Goal: Communication & Community: Share content

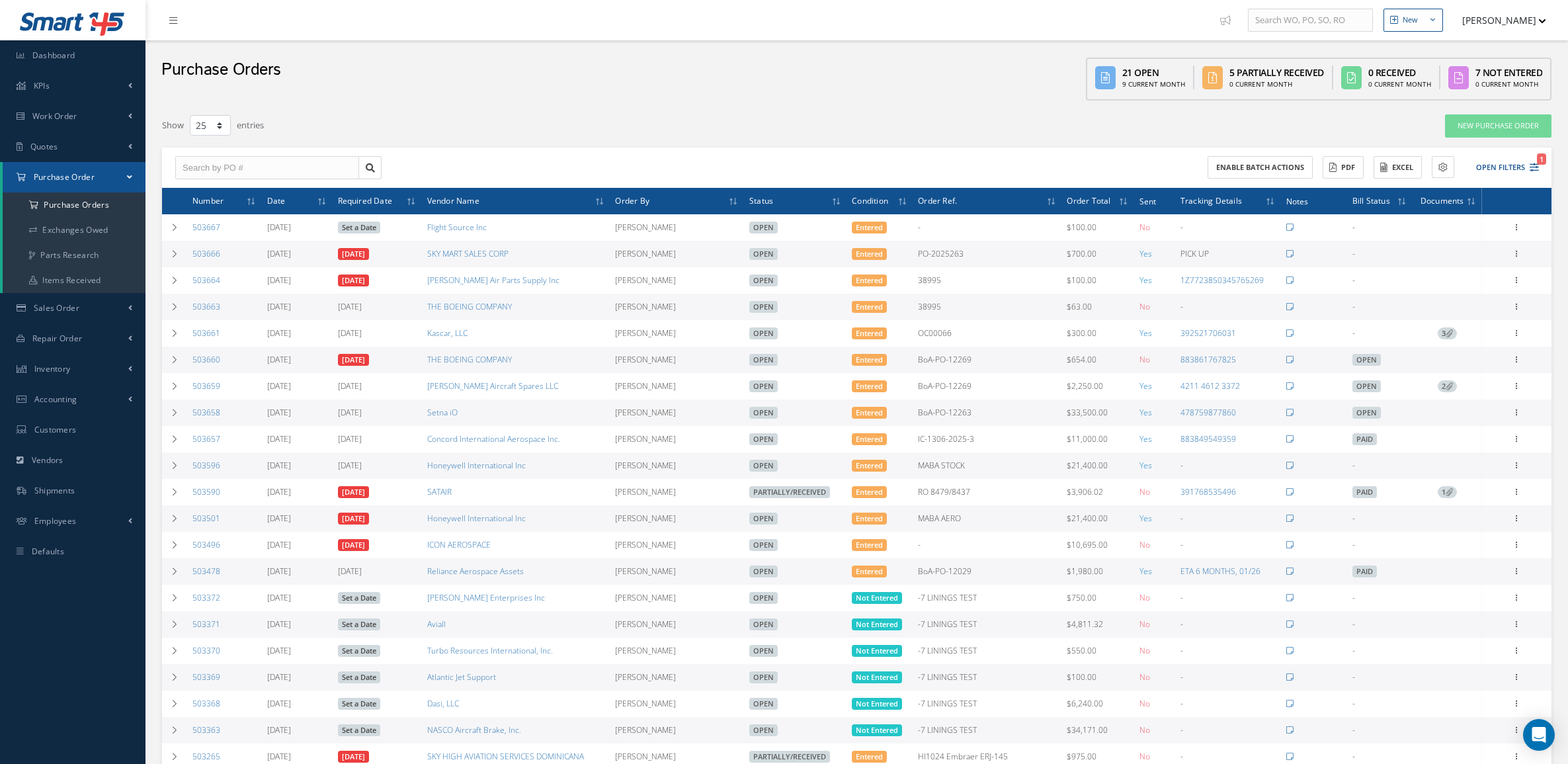
select select "25"
click at [81, 306] on link "Sales Order" at bounding box center [72, 308] width 145 height 30
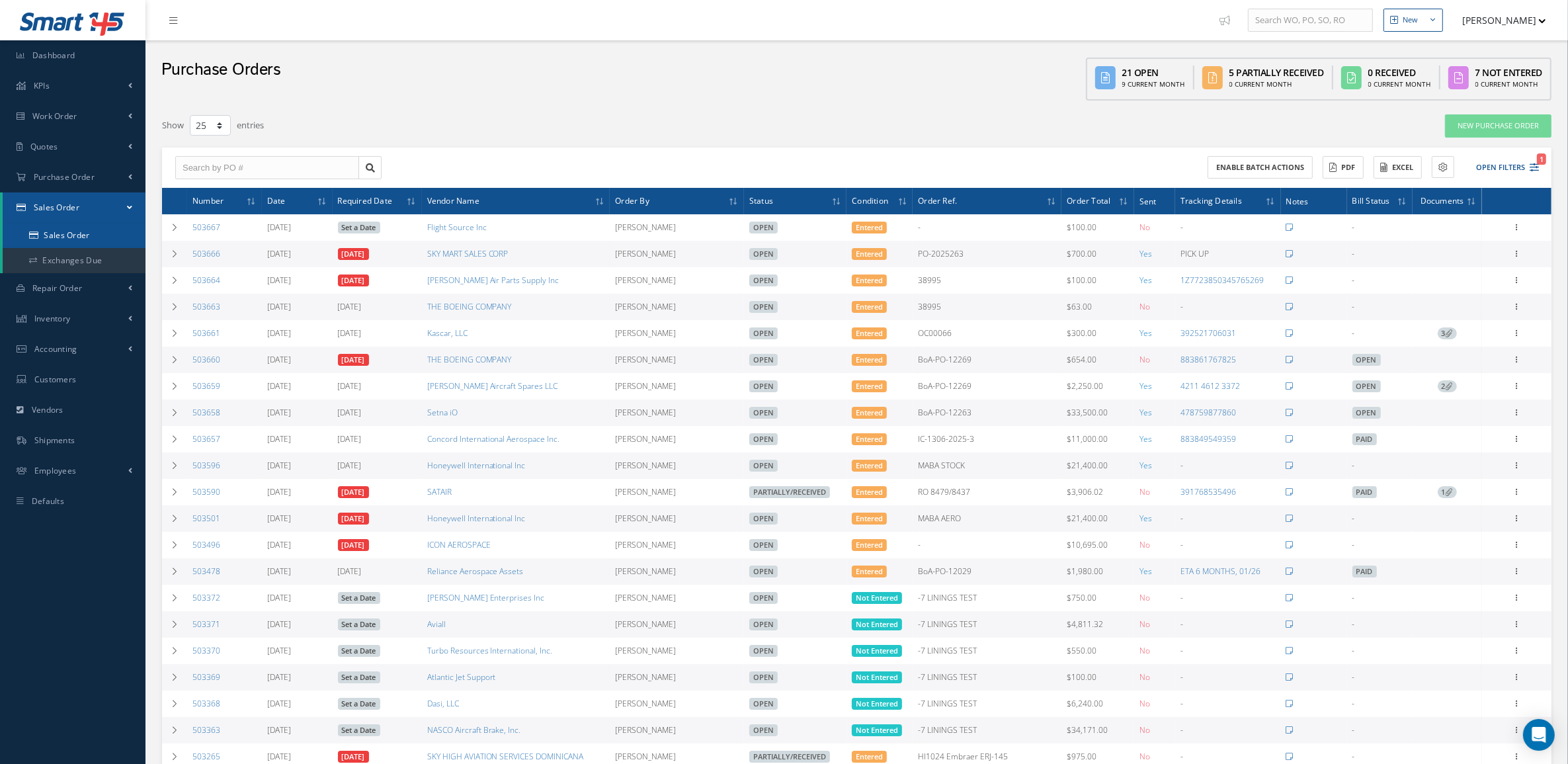
click at [56, 236] on link "Sales Order" at bounding box center [74, 235] width 143 height 25
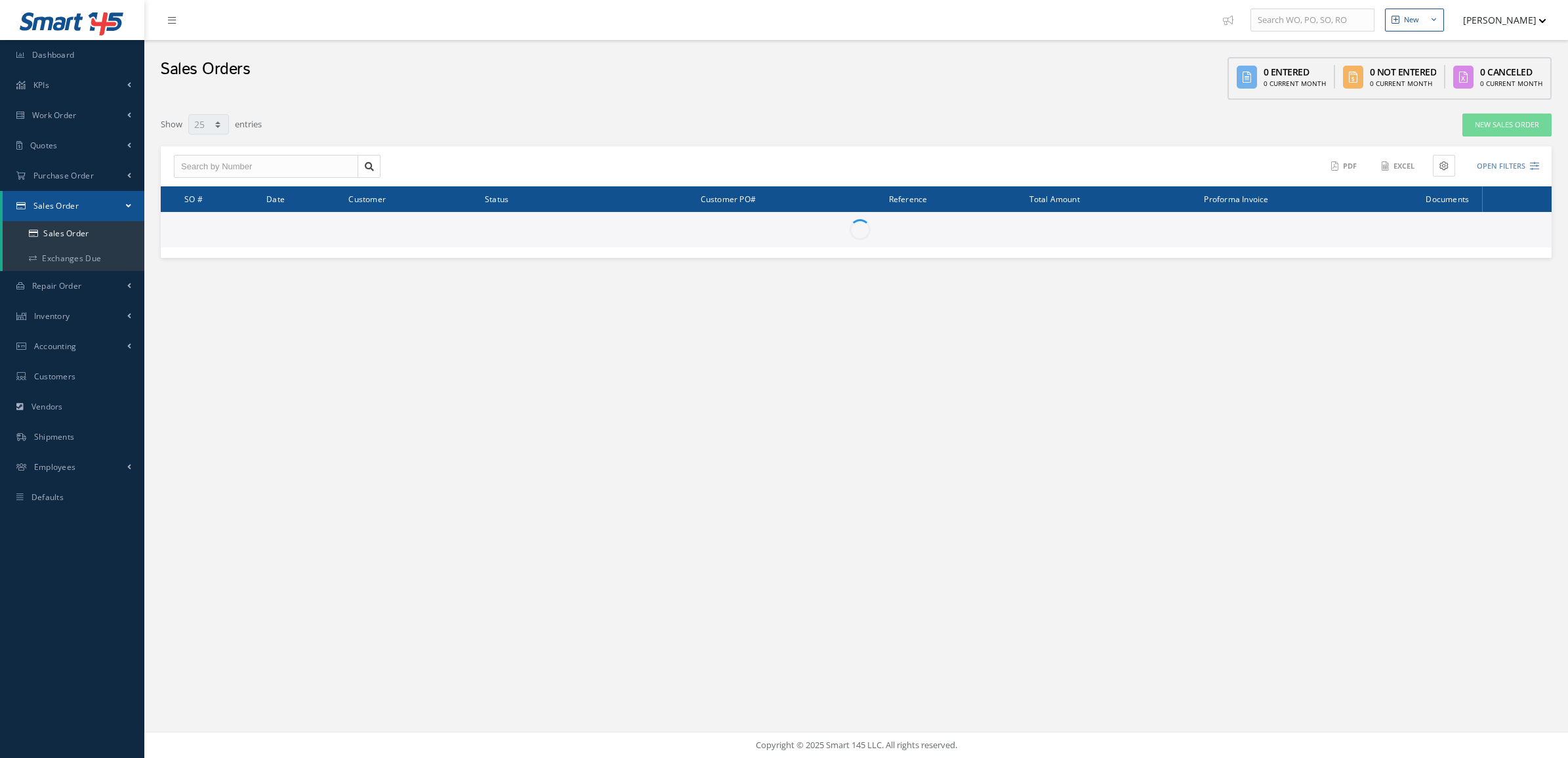
select select "25"
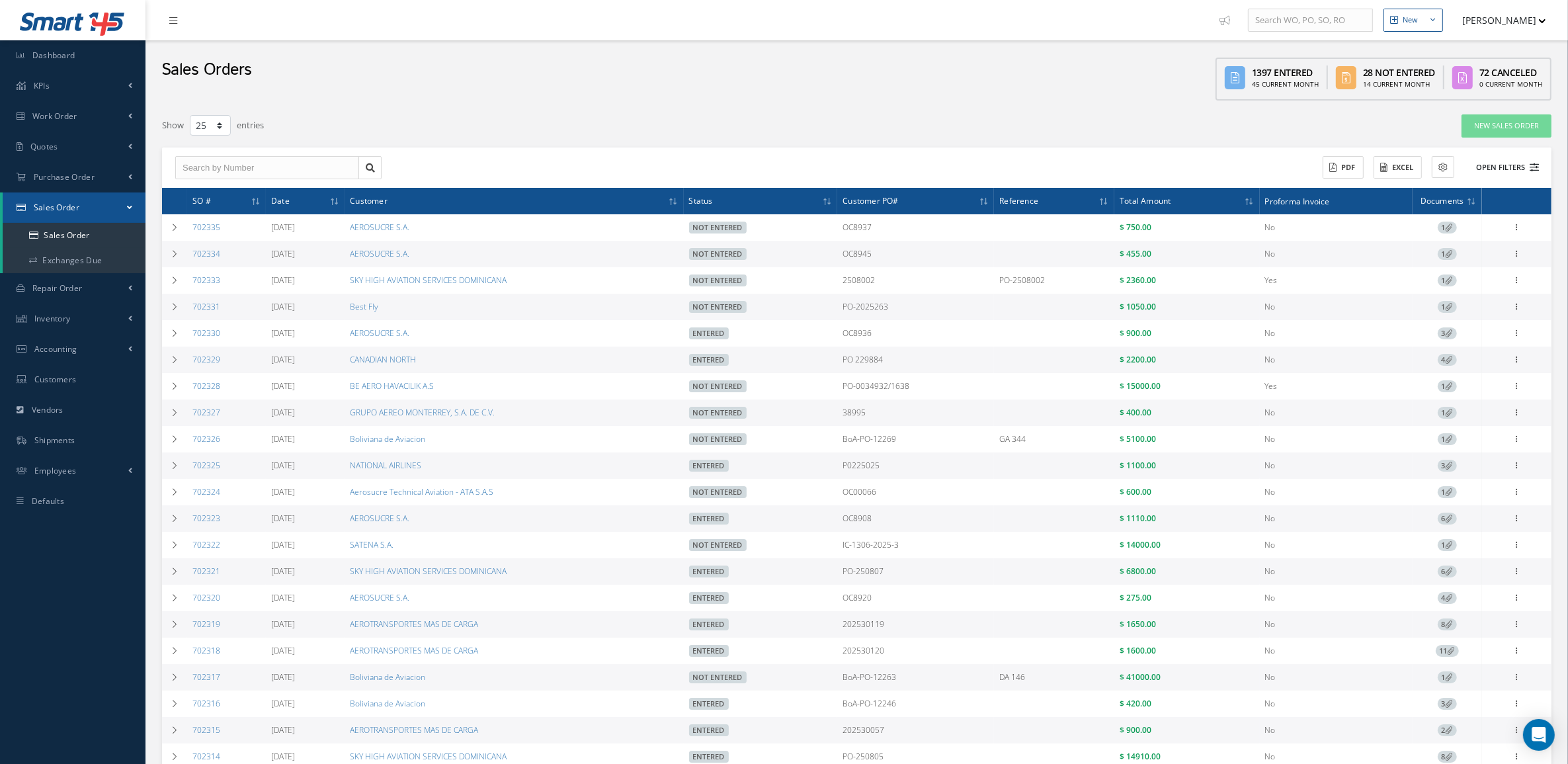
click at [1514, 160] on button "Open Filters" at bounding box center [1501, 167] width 75 height 22
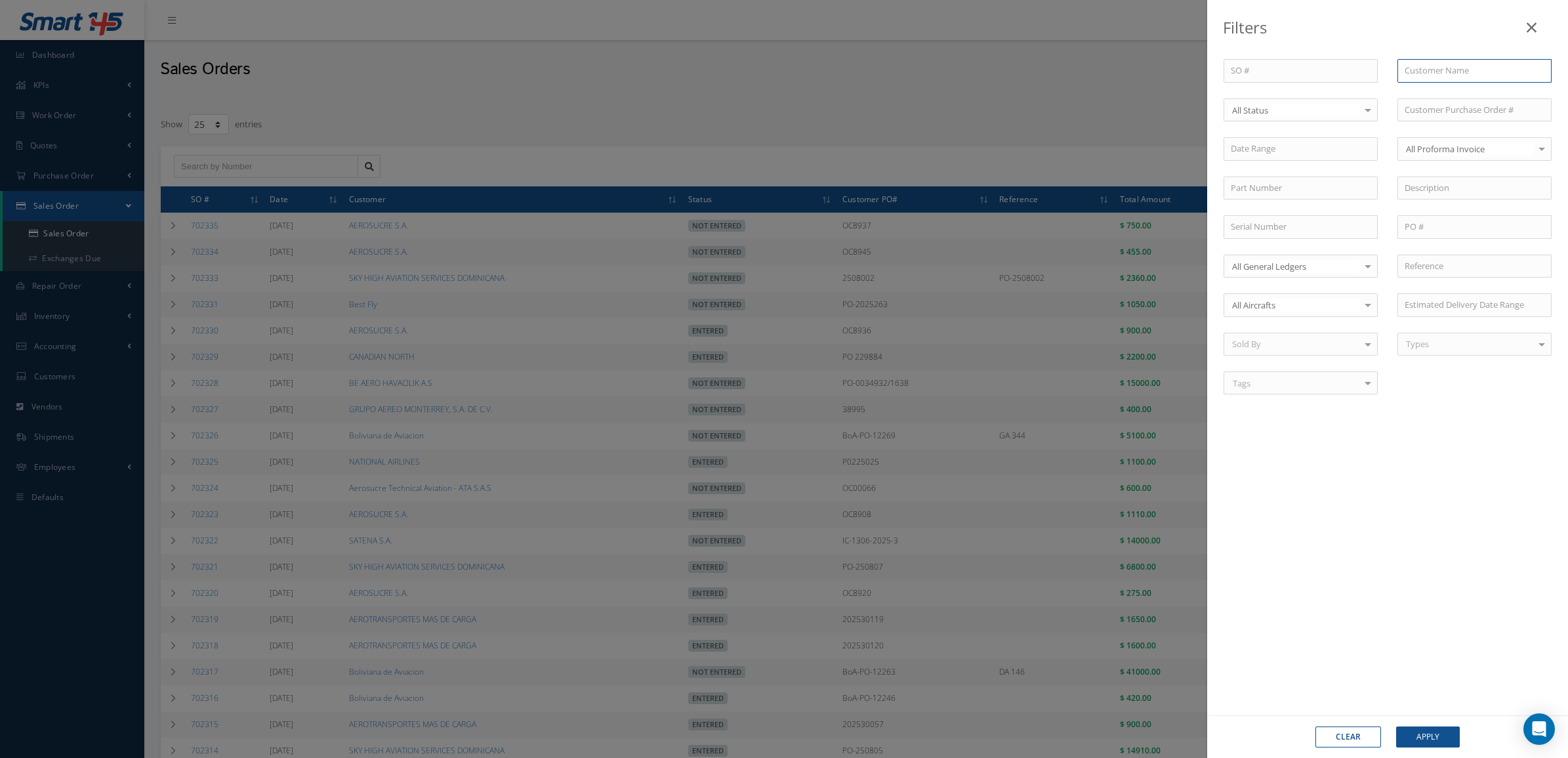
click at [1442, 74] on input "text" at bounding box center [1475, 71] width 154 height 24
click at [1438, 60] on input "text" at bounding box center [1475, 71] width 154 height 24
click at [1437, 106] on input "text" at bounding box center [1475, 111] width 154 height 24
click at [1441, 126] on div "P3236325" at bounding box center [1475, 134] width 153 height 24
drag, startPoint x: 1431, startPoint y: 744, endPoint x: 1418, endPoint y: 724, distance: 23.9
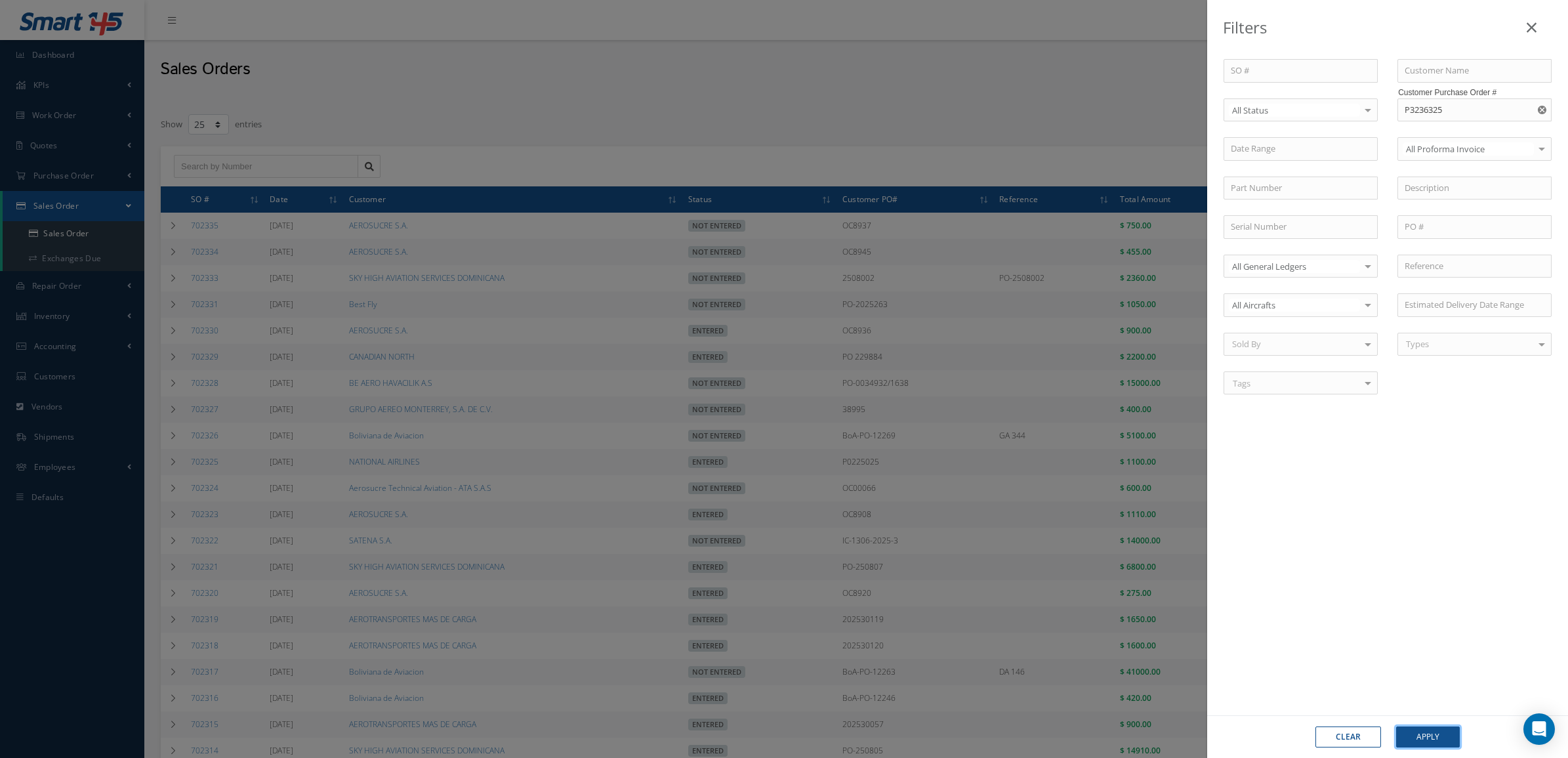
click at [1430, 744] on button "Apply" at bounding box center [1428, 737] width 64 height 21
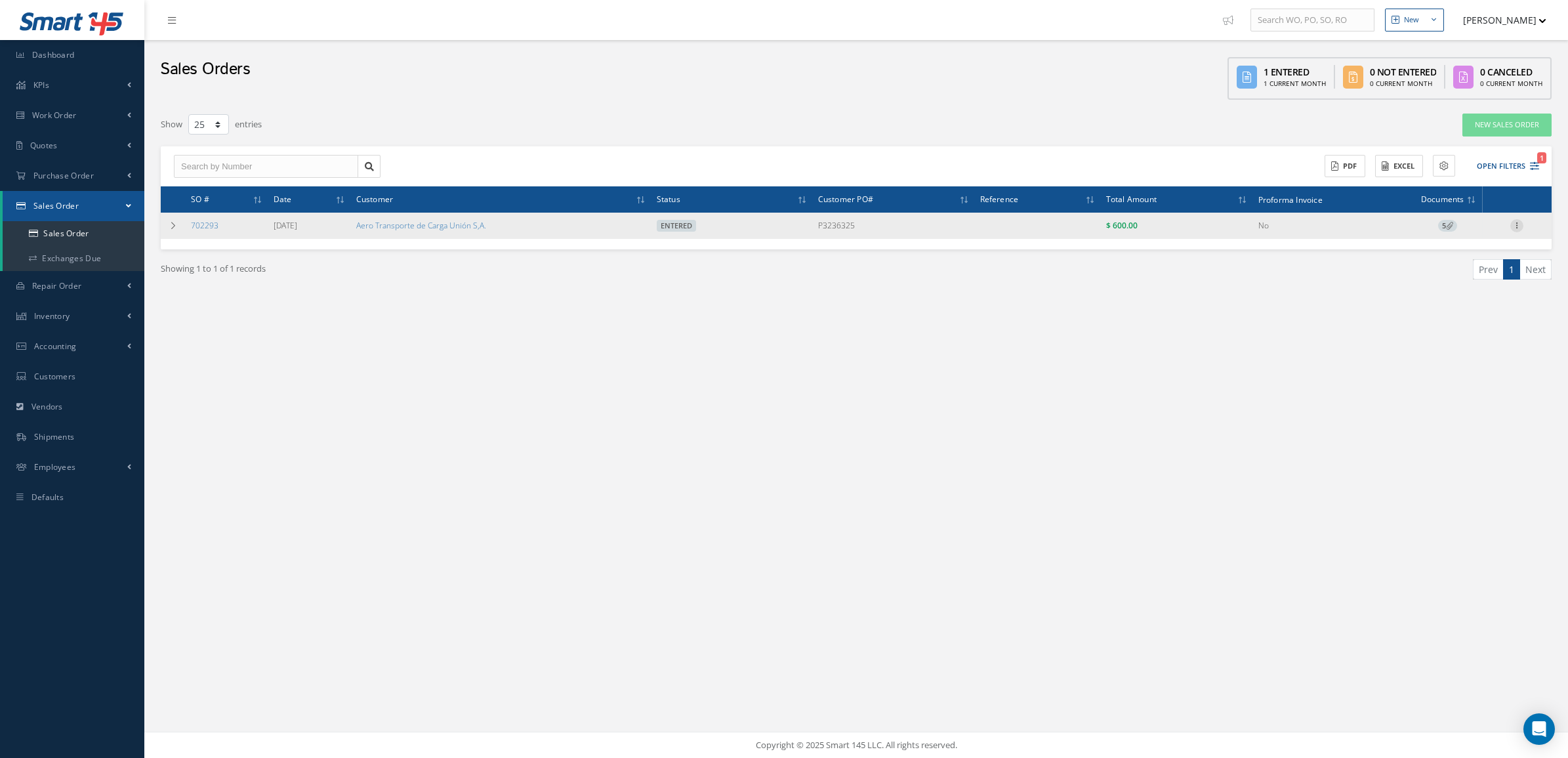
click at [1515, 227] on icon at bounding box center [1517, 224] width 13 height 10
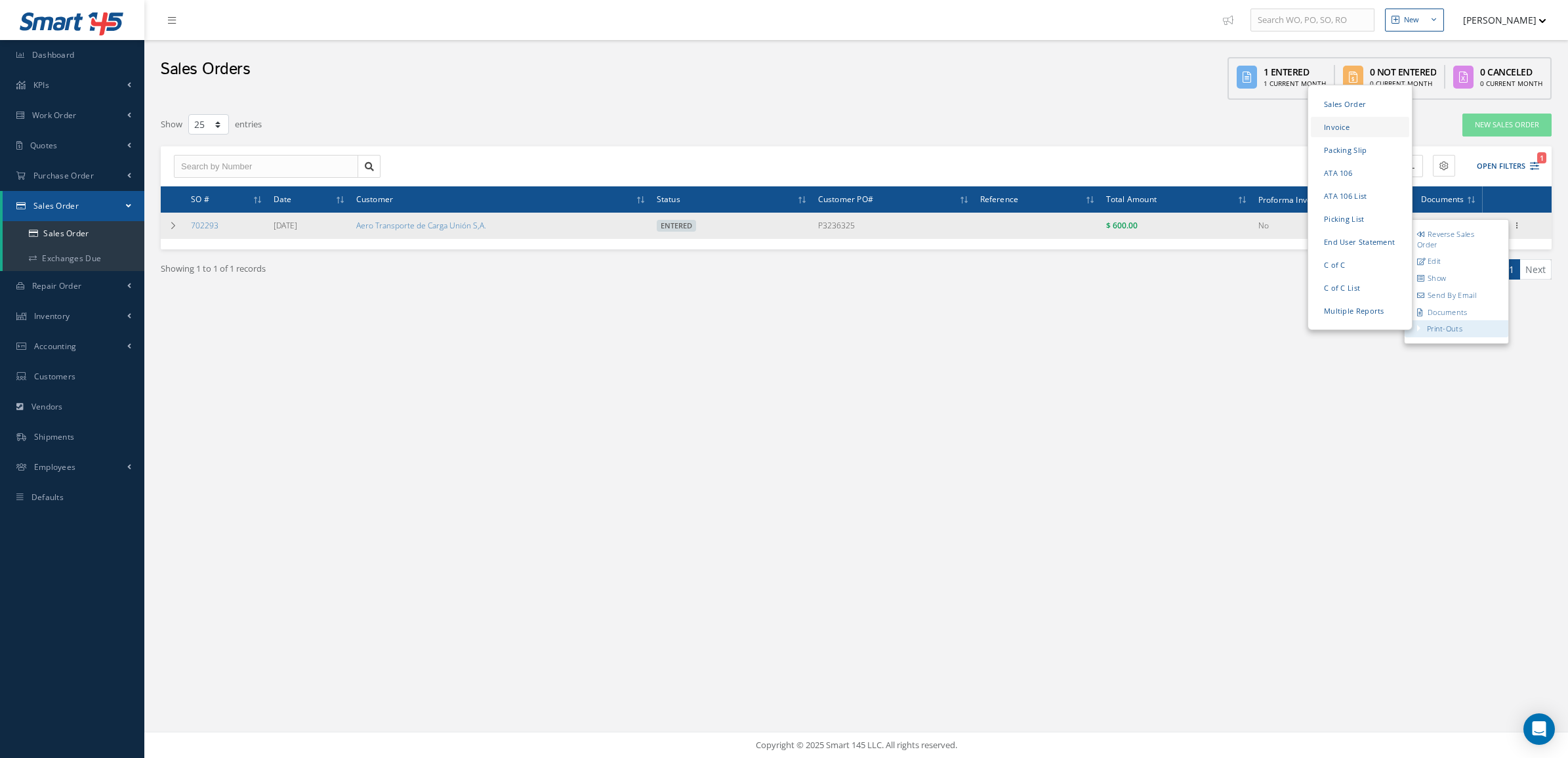
click at [1346, 125] on link "Invoice" at bounding box center [1360, 127] width 99 height 21
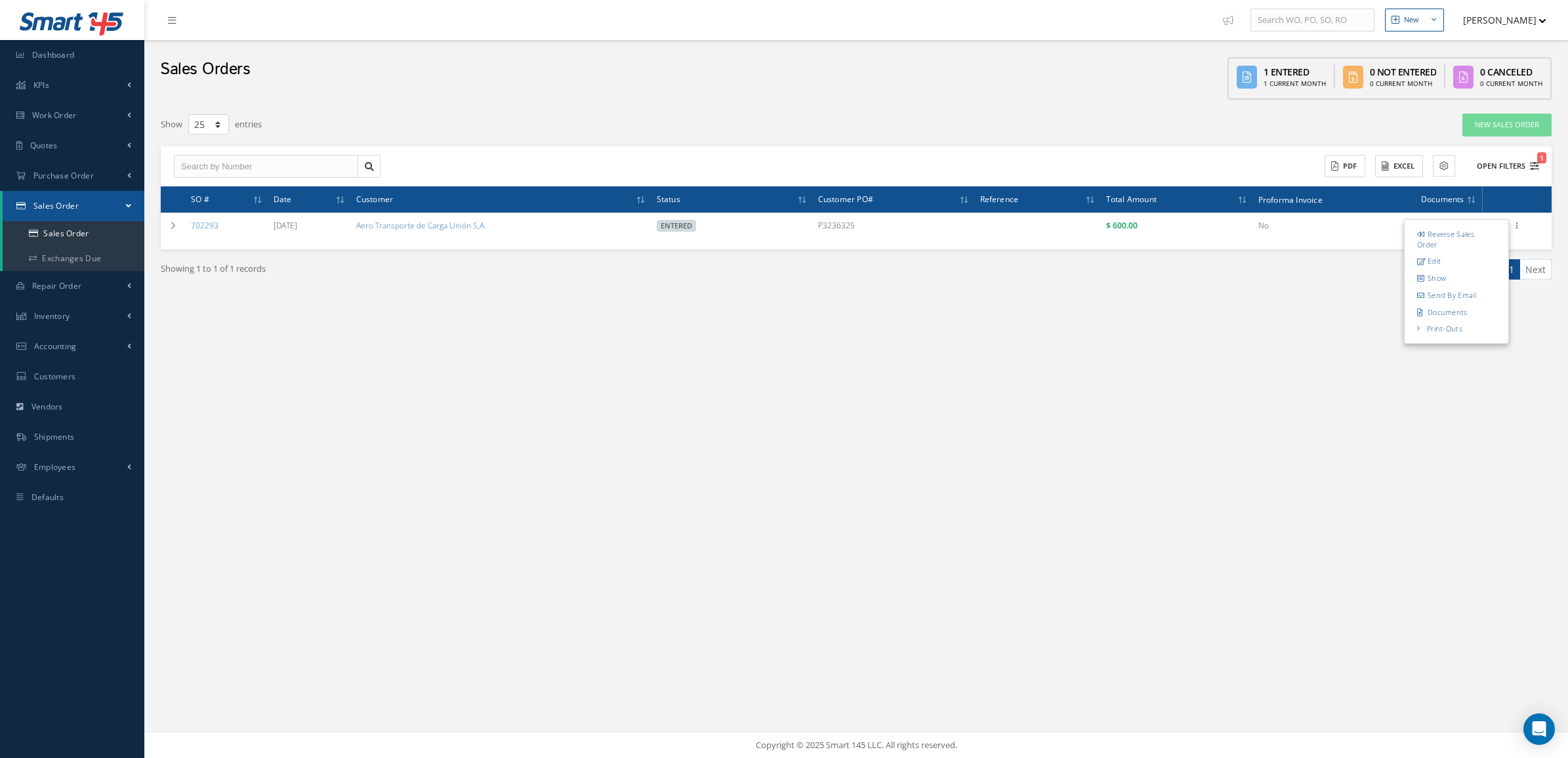
click at [1504, 157] on button "Open Filters 1" at bounding box center [1502, 165] width 74 height 21
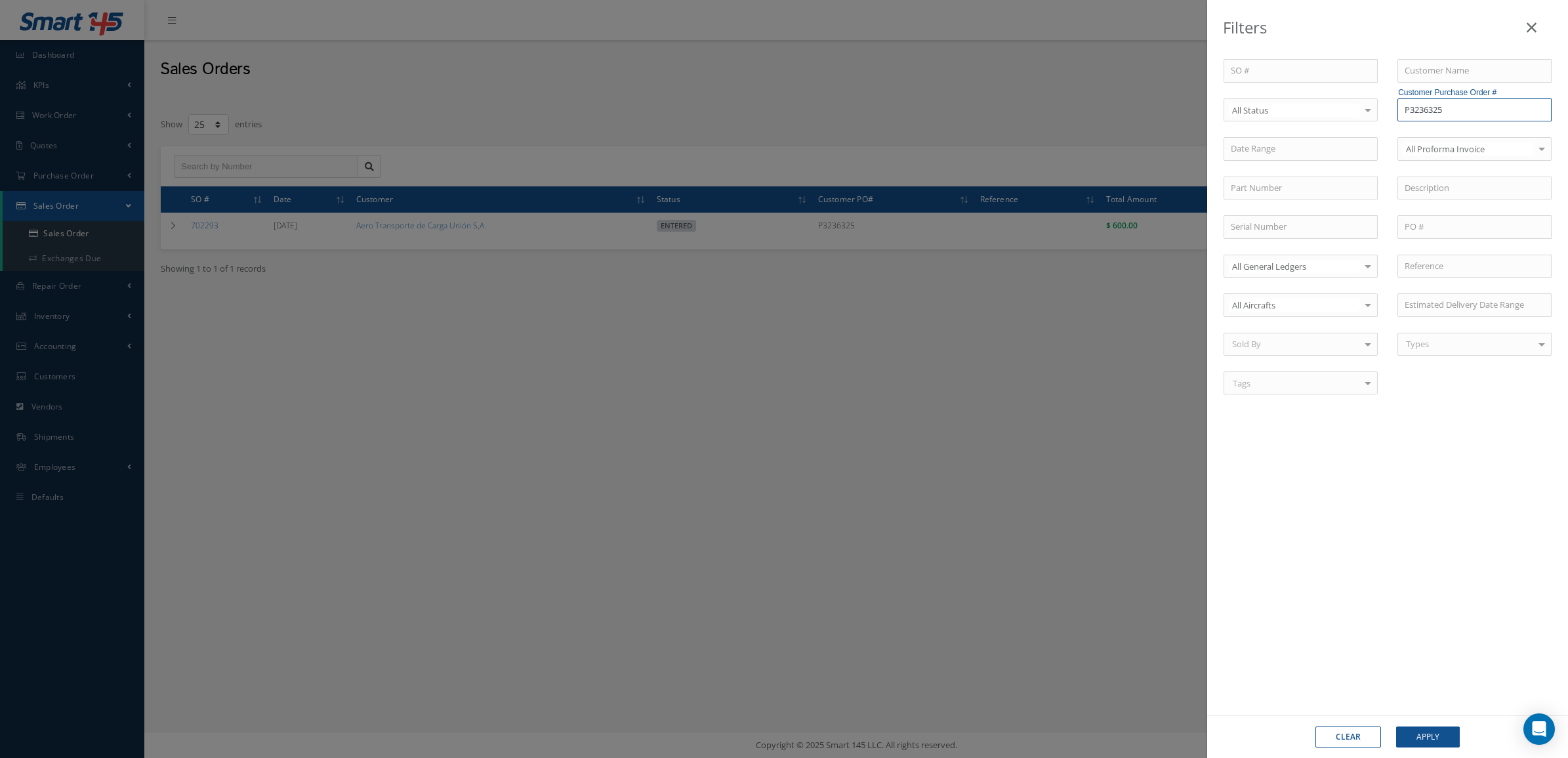
drag, startPoint x: 1488, startPoint y: 103, endPoint x: 1162, endPoint y: 111, distance: 326.1
click at [1162, 111] on div "Filters SO # Customer Name Select All Status All Status Entered Not Entered Par…" at bounding box center [784, 379] width 1568 height 758
click at [1414, 142] on div "P3303225V" at bounding box center [1475, 134] width 153 height 24
type input "P3303225V"
click at [1434, 735] on button "Apply" at bounding box center [1428, 737] width 64 height 21
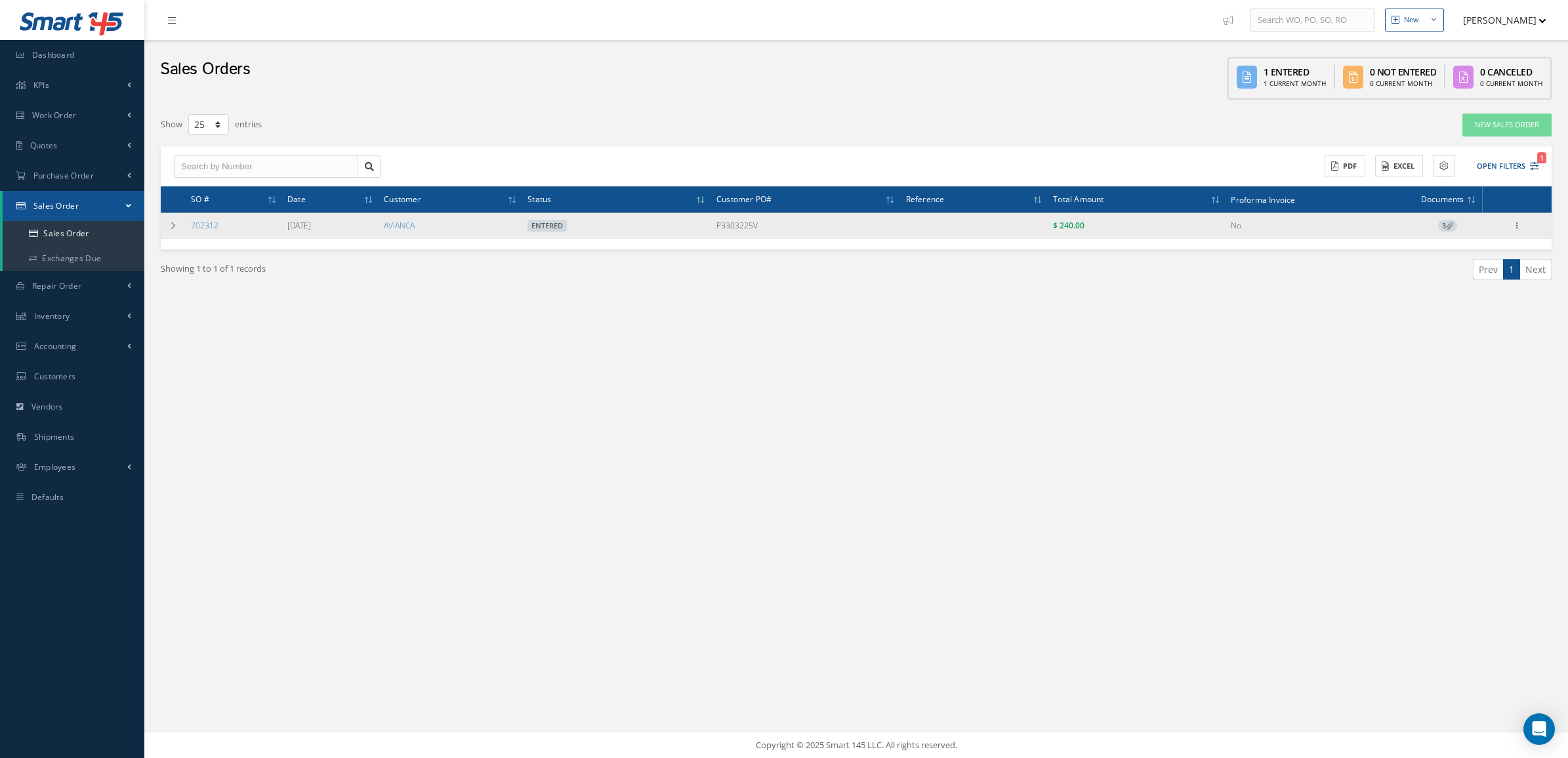
click at [1512, 233] on div "Reverse Sales Order Edit Show Send By Email Documents Print-Outs Sales Order In…" at bounding box center [1517, 226] width 16 height 16
click at [1514, 224] on icon at bounding box center [1517, 224] width 13 height 10
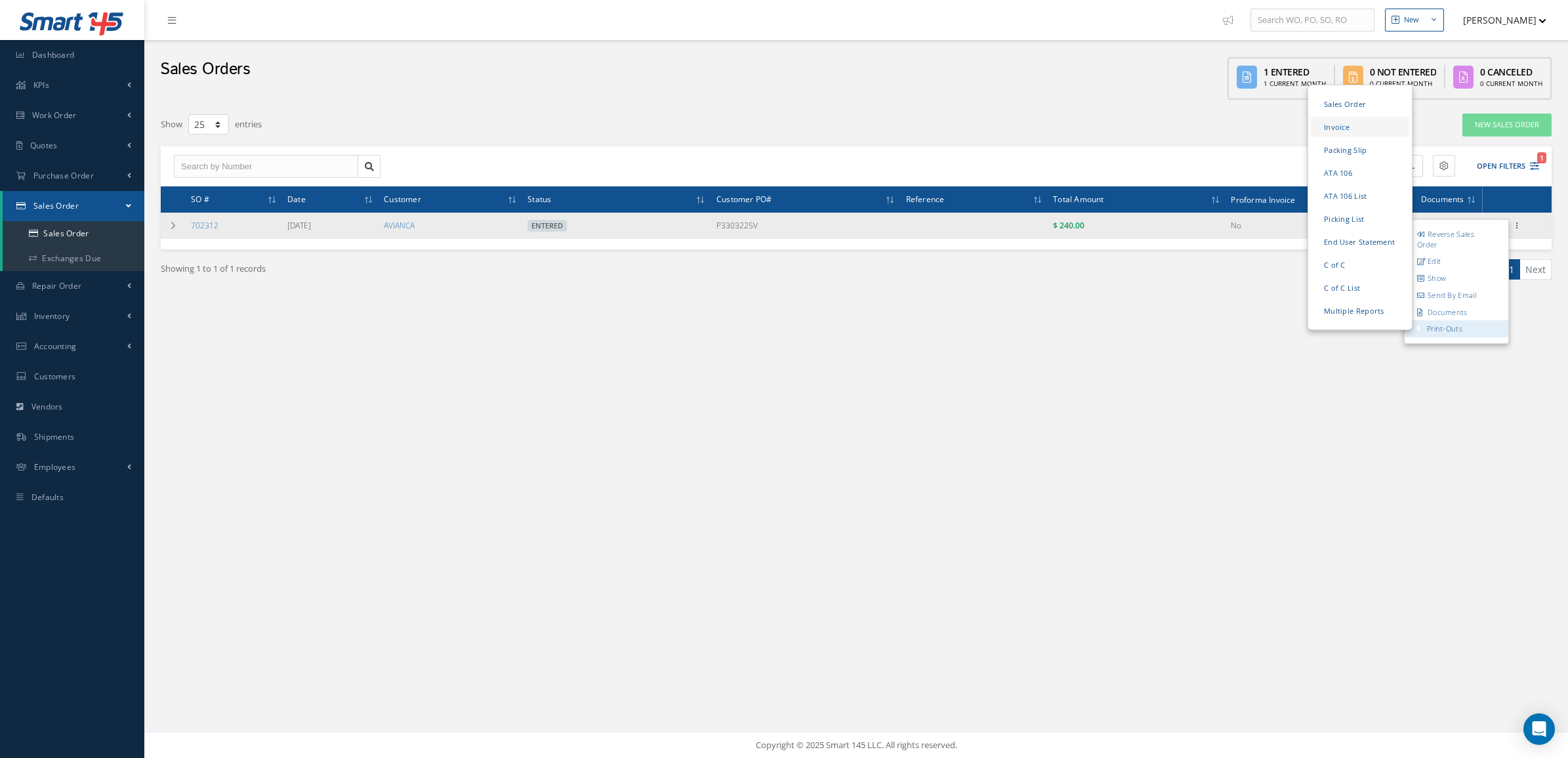
click at [1336, 128] on link "Invoice" at bounding box center [1360, 127] width 99 height 21
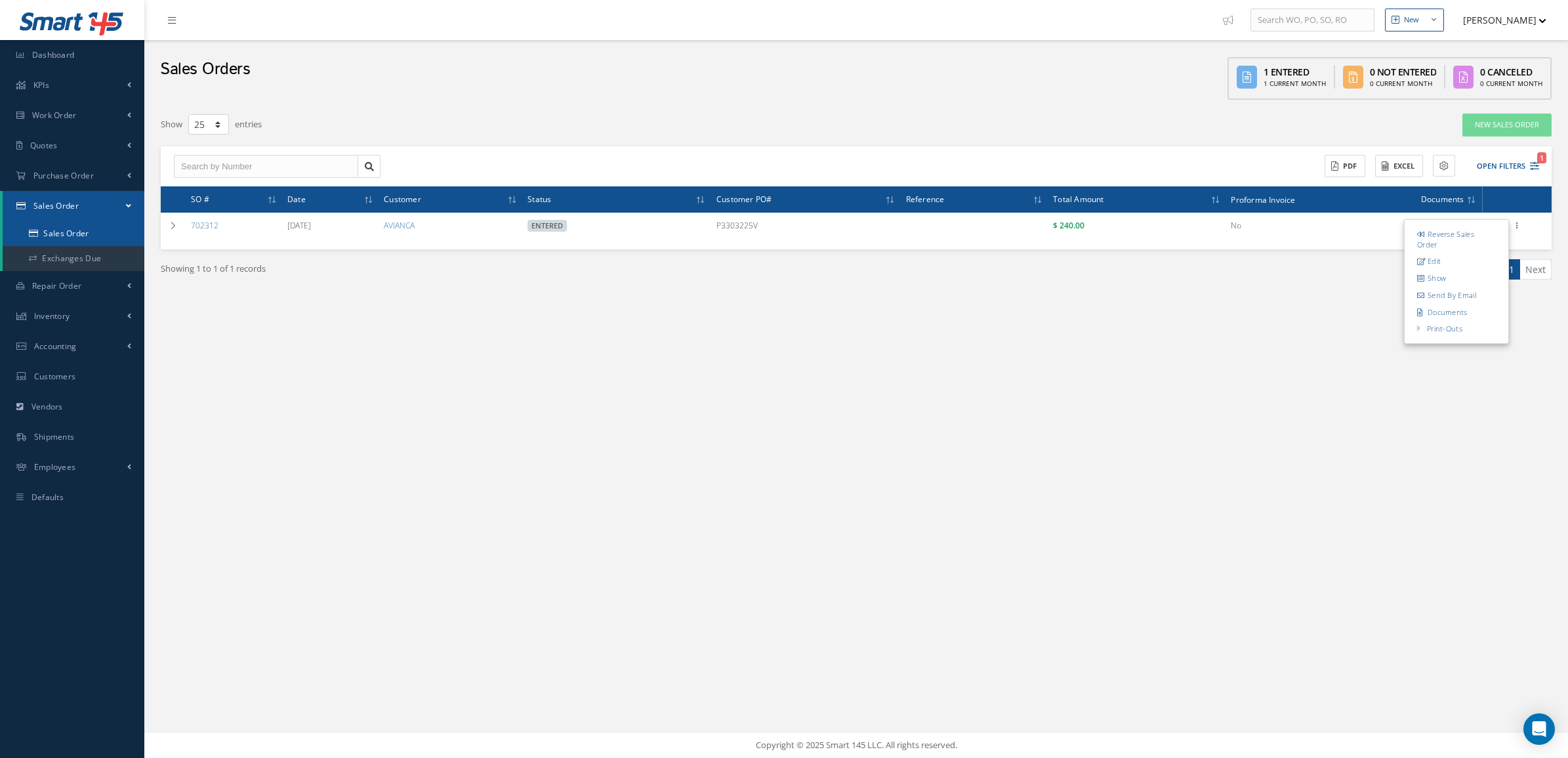
click at [76, 234] on link "Sales Order" at bounding box center [73, 233] width 142 height 25
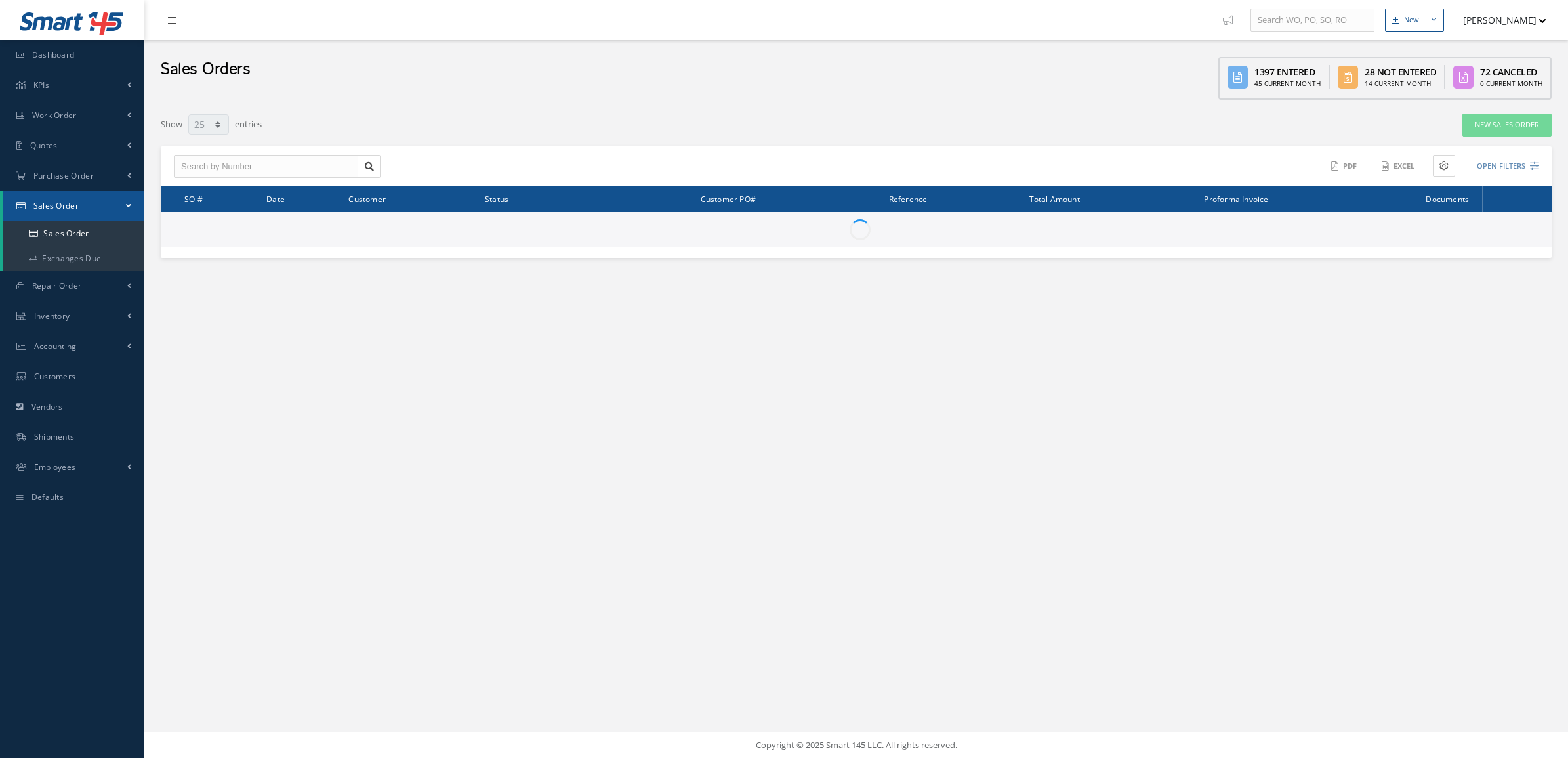
select select "25"
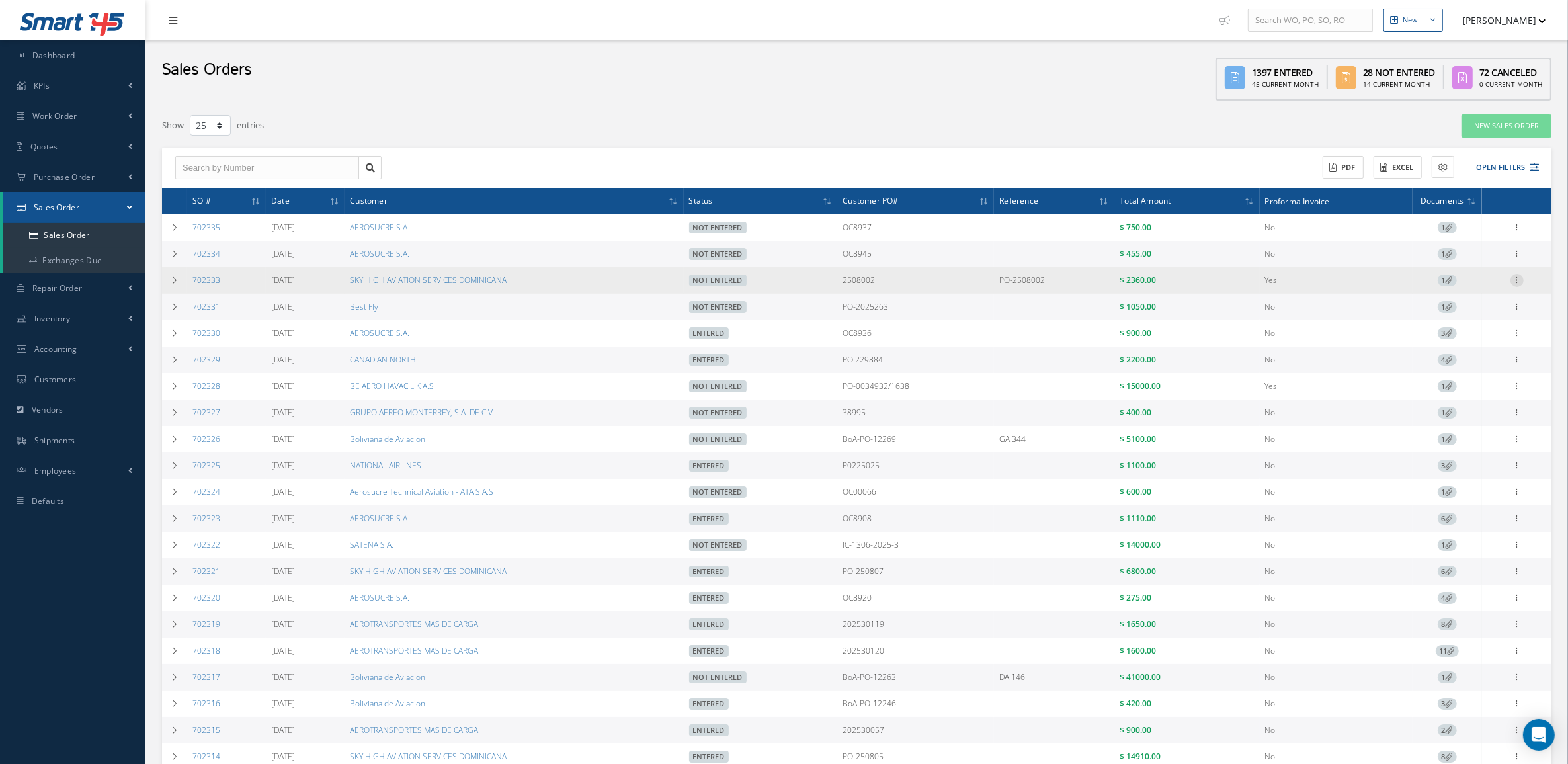
click at [1518, 232] on icon at bounding box center [1517, 225] width 13 height 10
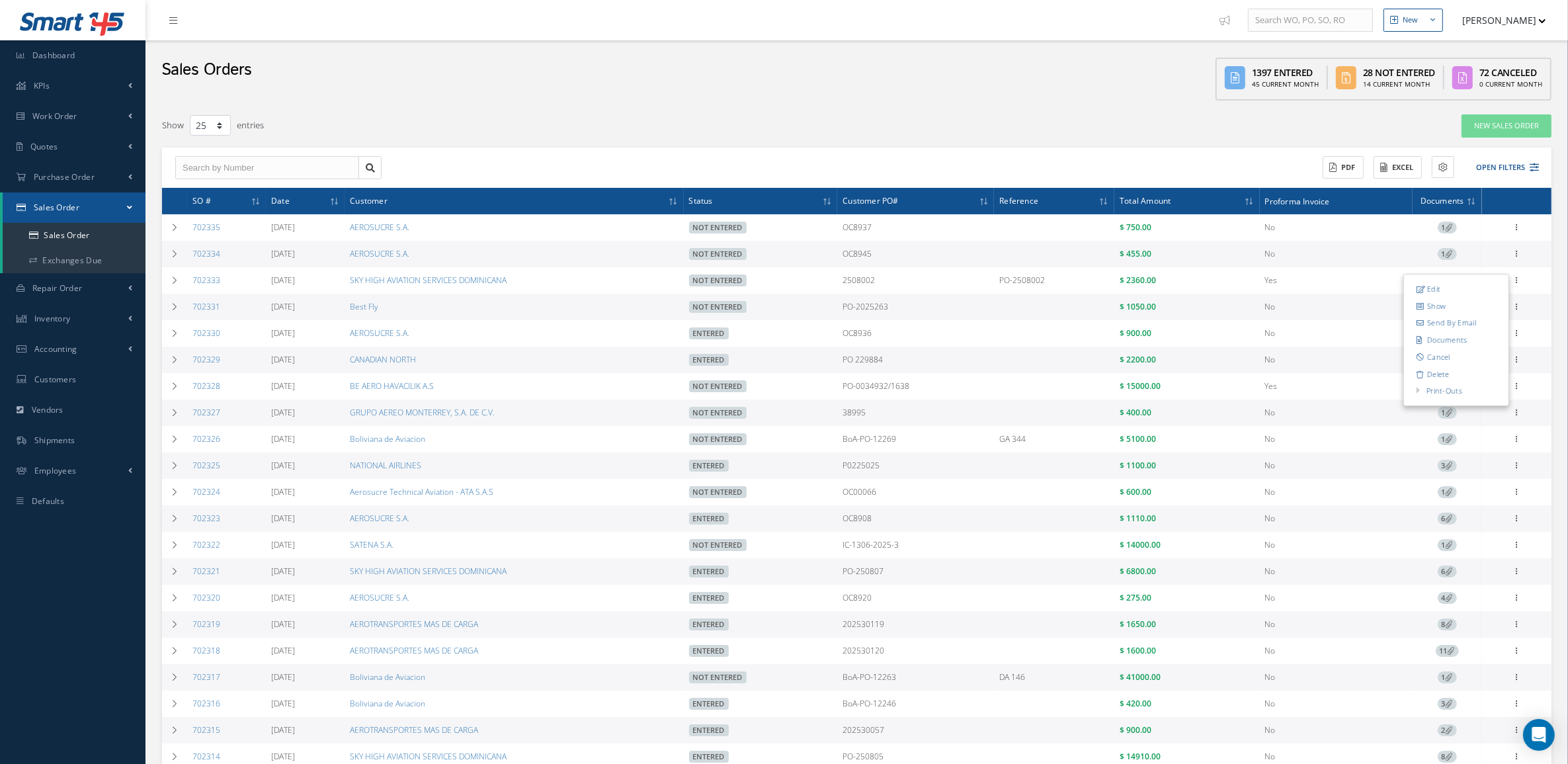
click at [1471, 323] on link "Send By Email" at bounding box center [1456, 323] width 104 height 17
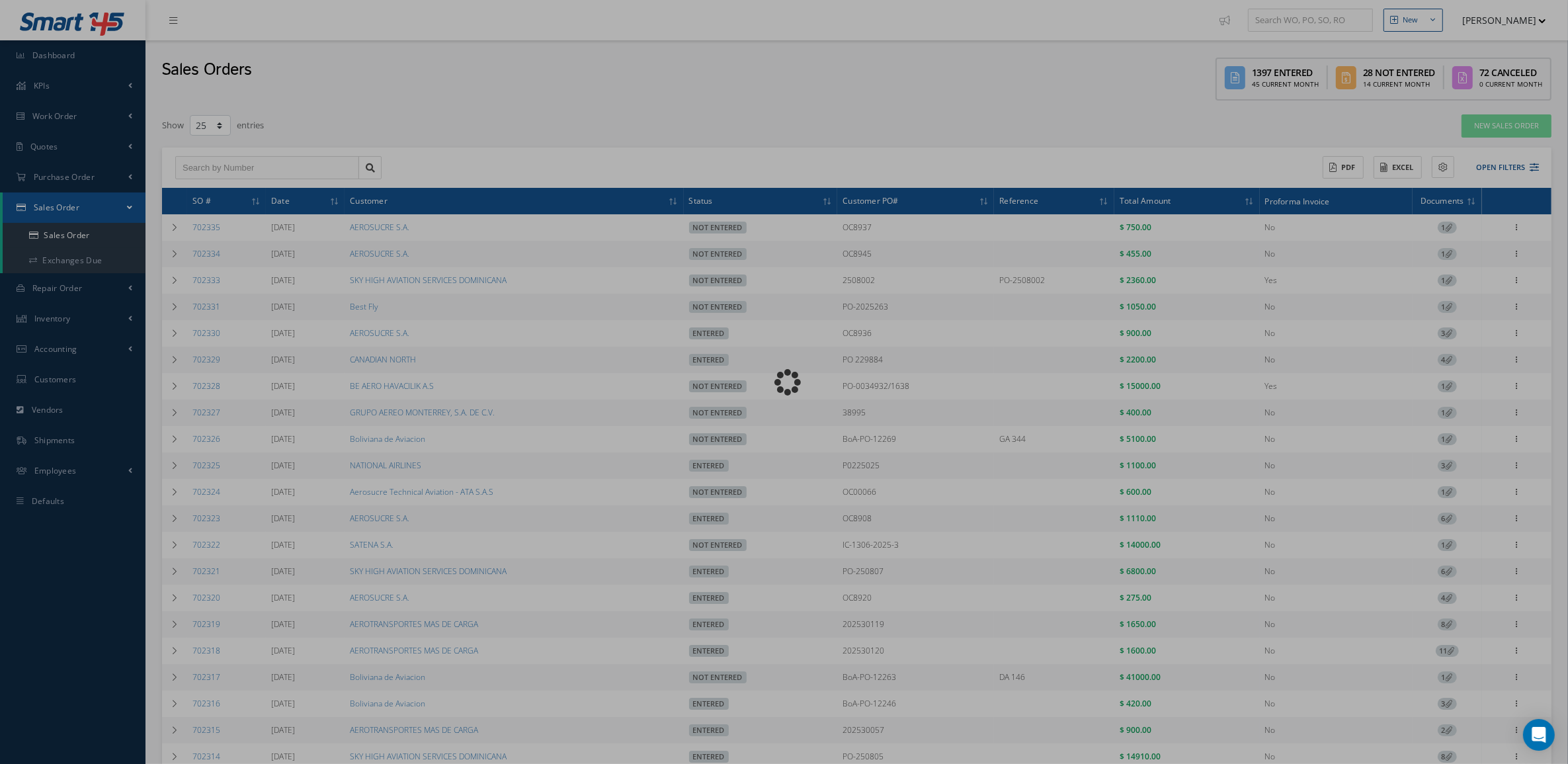
type input "Reports from Sales Order 702333"
type textarea "Dear, Please find attached your Sales Order 702333. Please feel free to contact…"
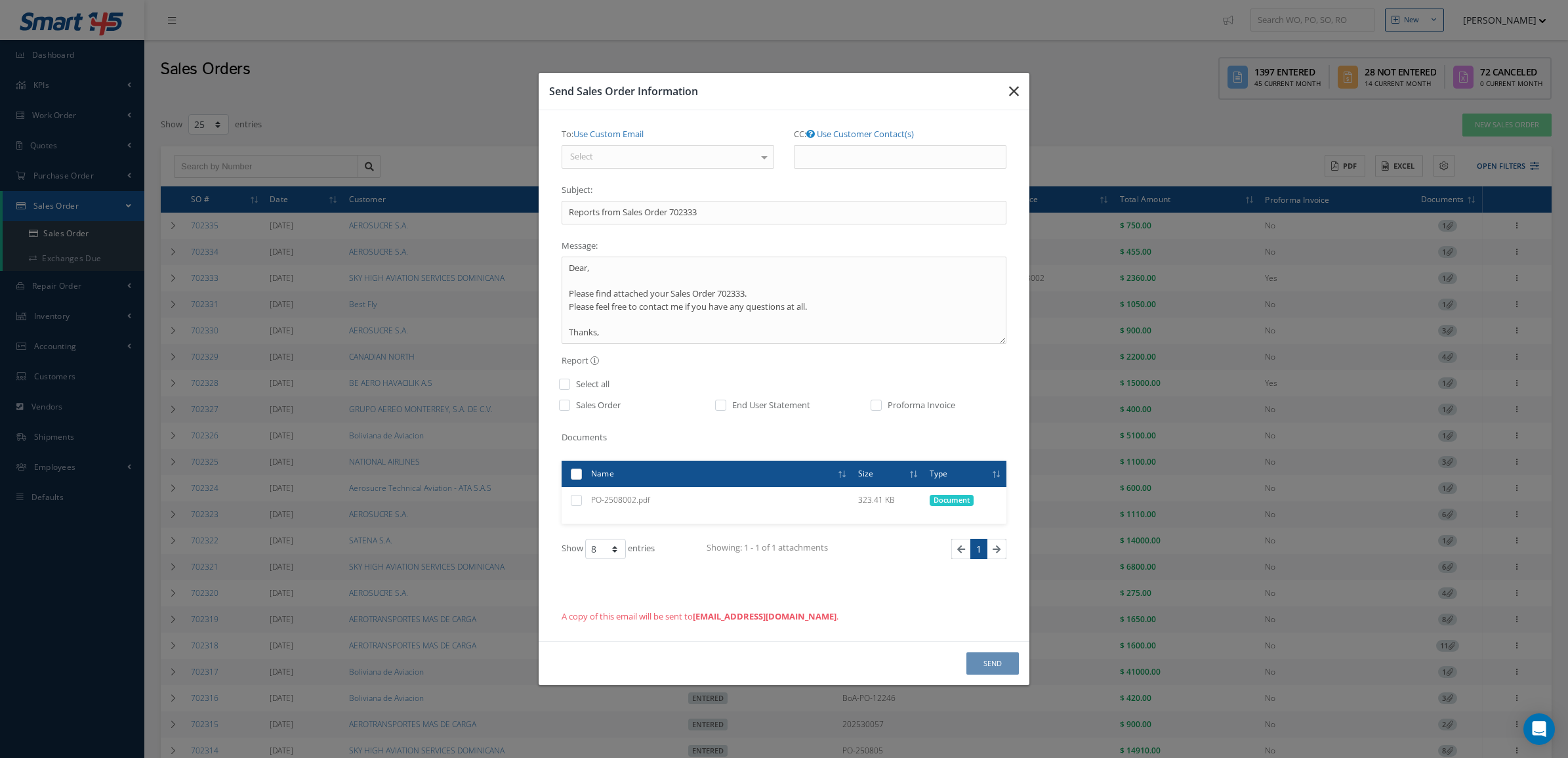
click at [1011, 94] on icon "button" at bounding box center [1014, 91] width 10 height 16
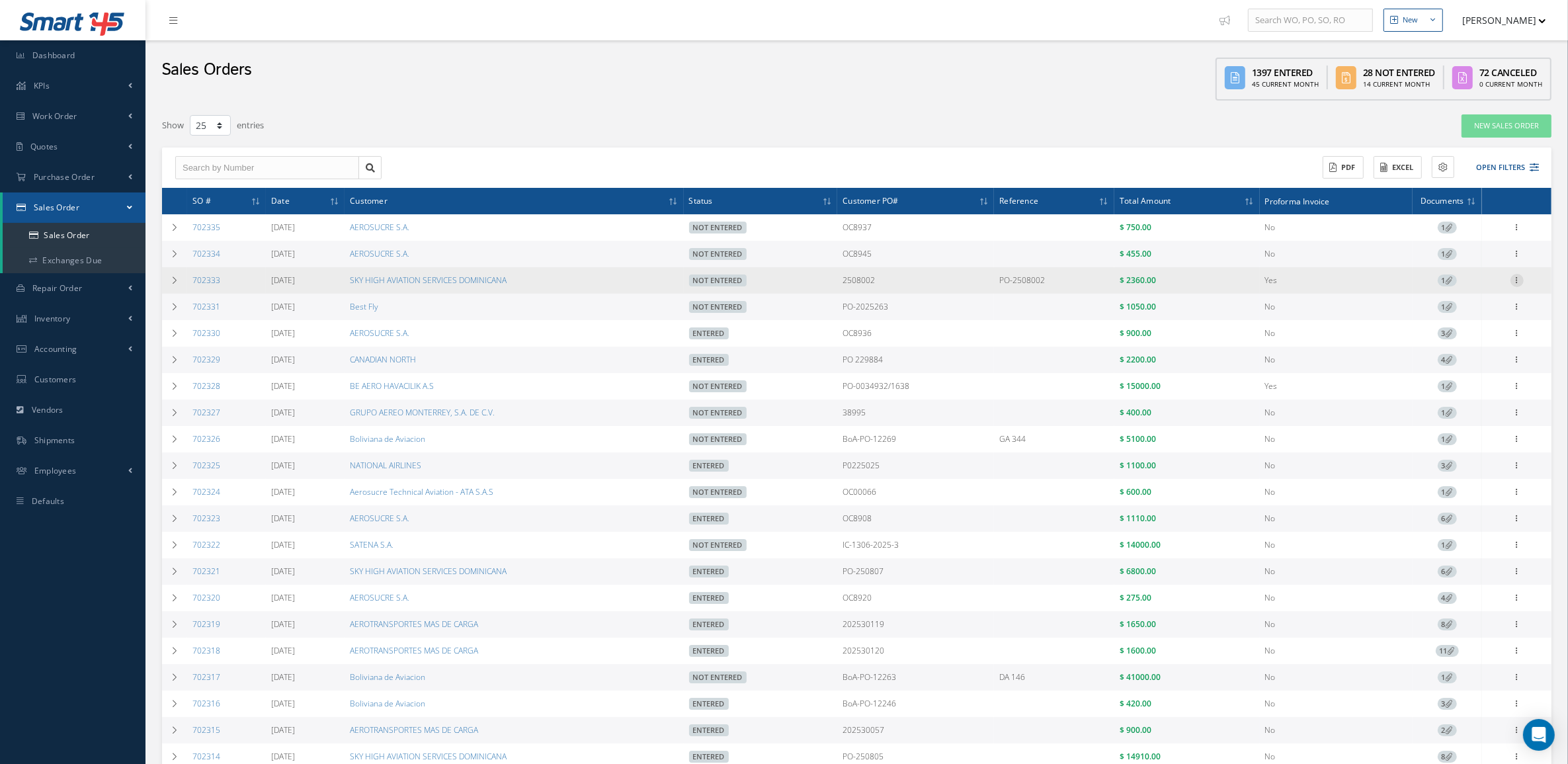
click at [1512, 234] on div at bounding box center [1517, 227] width 13 height 13
click at [1453, 289] on link "Edit" at bounding box center [1456, 289] width 104 height 17
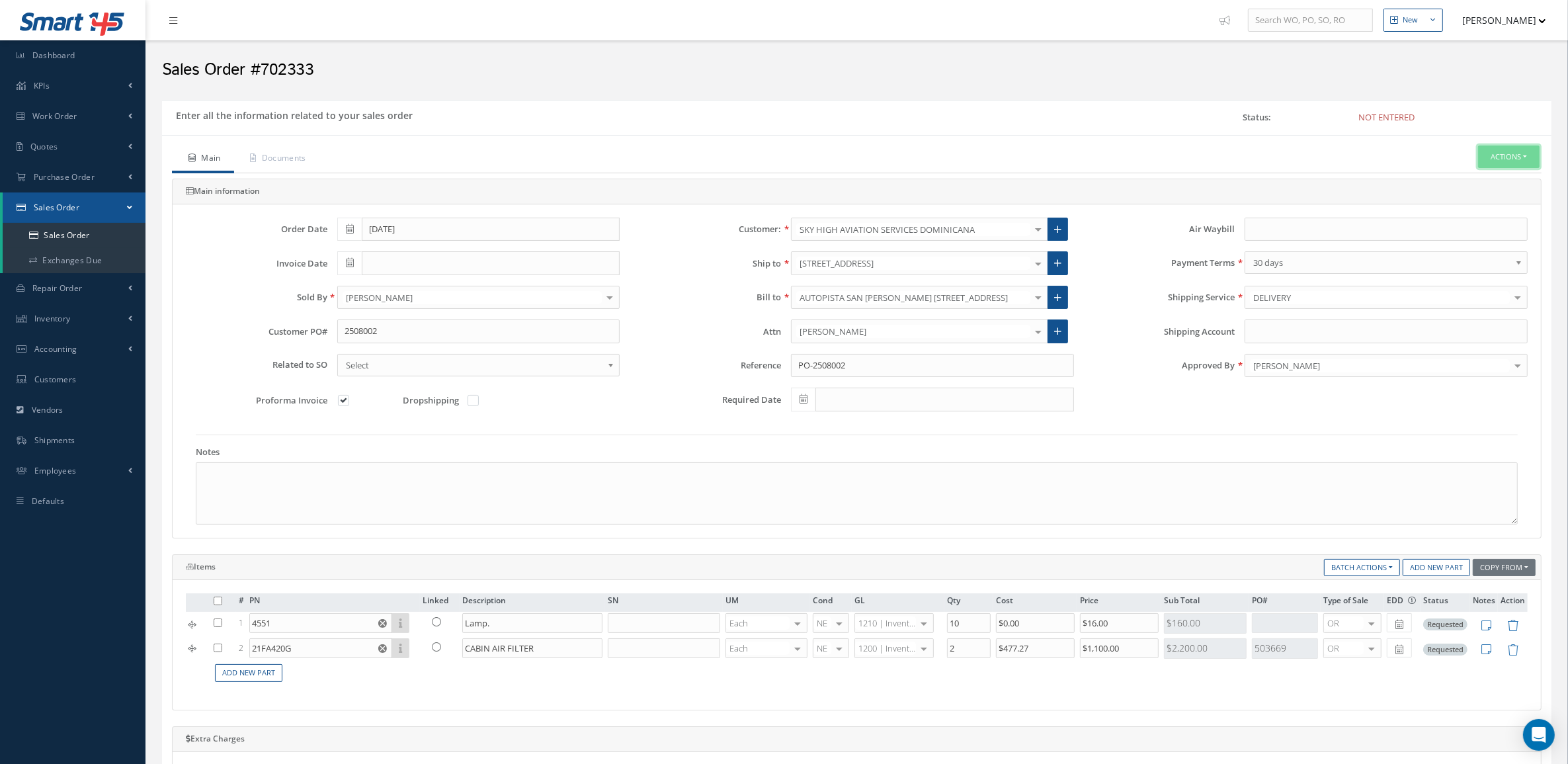
click at [1498, 164] on button "Actions" at bounding box center [1509, 156] width 62 height 23
click at [1502, 180] on link "Send By Email" at bounding box center [1489, 180] width 106 height 18
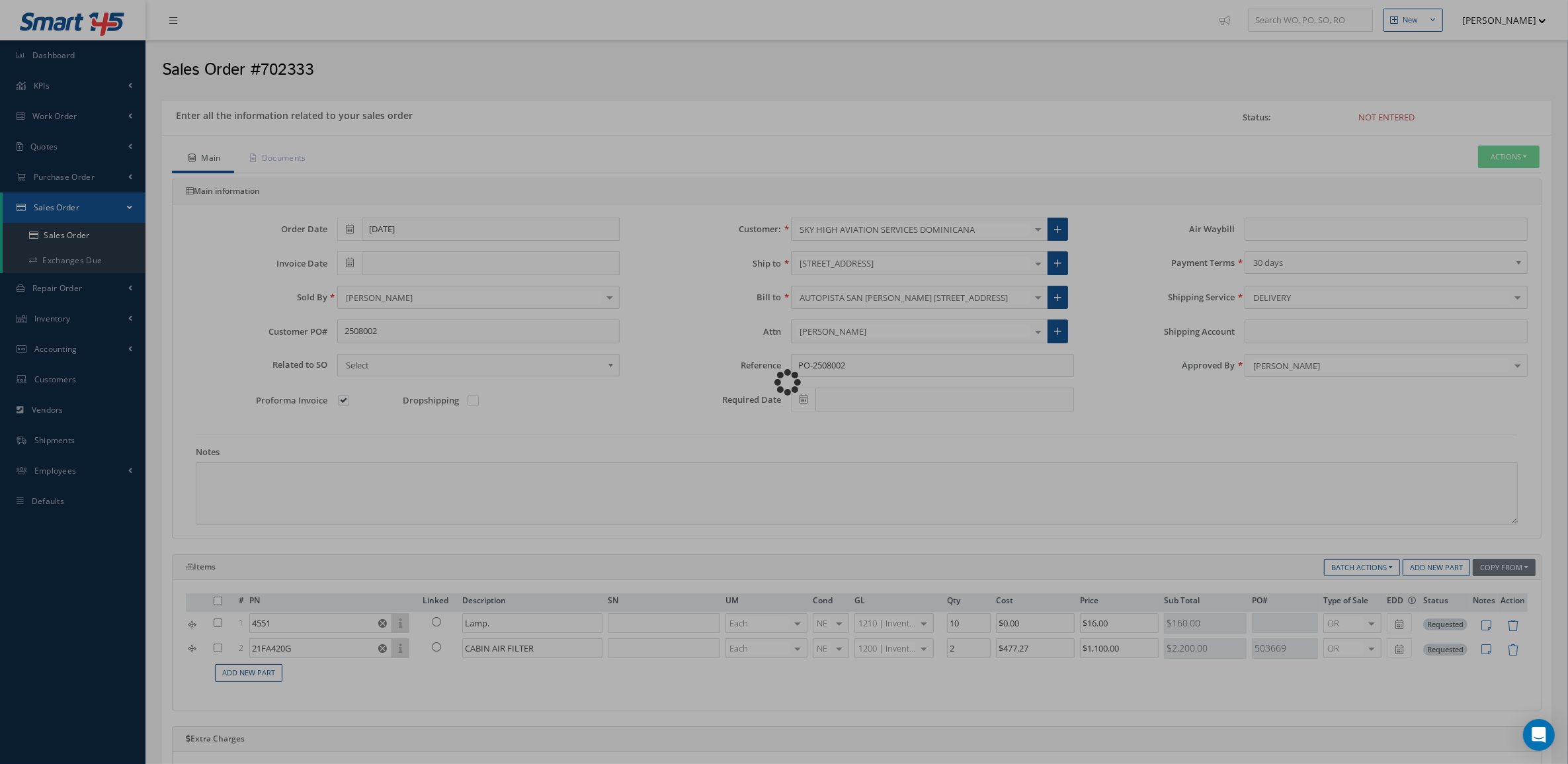
type input "Reports from Sales Order 702333"
type textarea "Dear, Please find attached your Sales Order 702333. Please feel free to contact…"
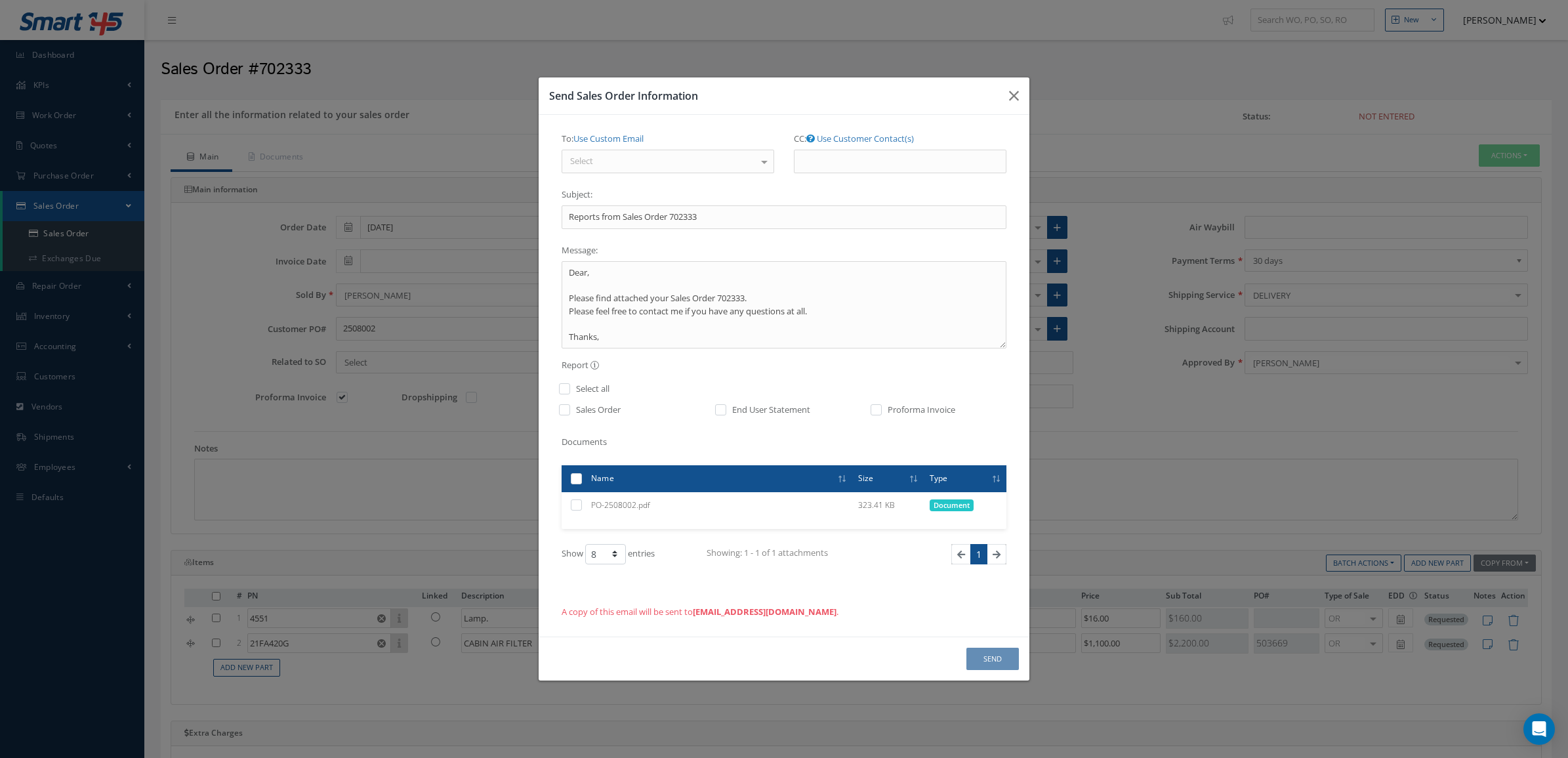
click at [881, 408] on label at bounding box center [883, 412] width 3 height 18
click at [881, 408] on input "checkbox" at bounding box center [877, 414] width 9 height 15
checkbox input "true"
click at [639, 270] on textarea "Dear, Please find attached your Sales Order 702333. Please feel free to contact…" at bounding box center [784, 305] width 445 height 87
click at [652, 325] on textarea "Dear SKY HIGH Please find attached your Sales Order 702333. Please feel free to…" at bounding box center [784, 305] width 445 height 87
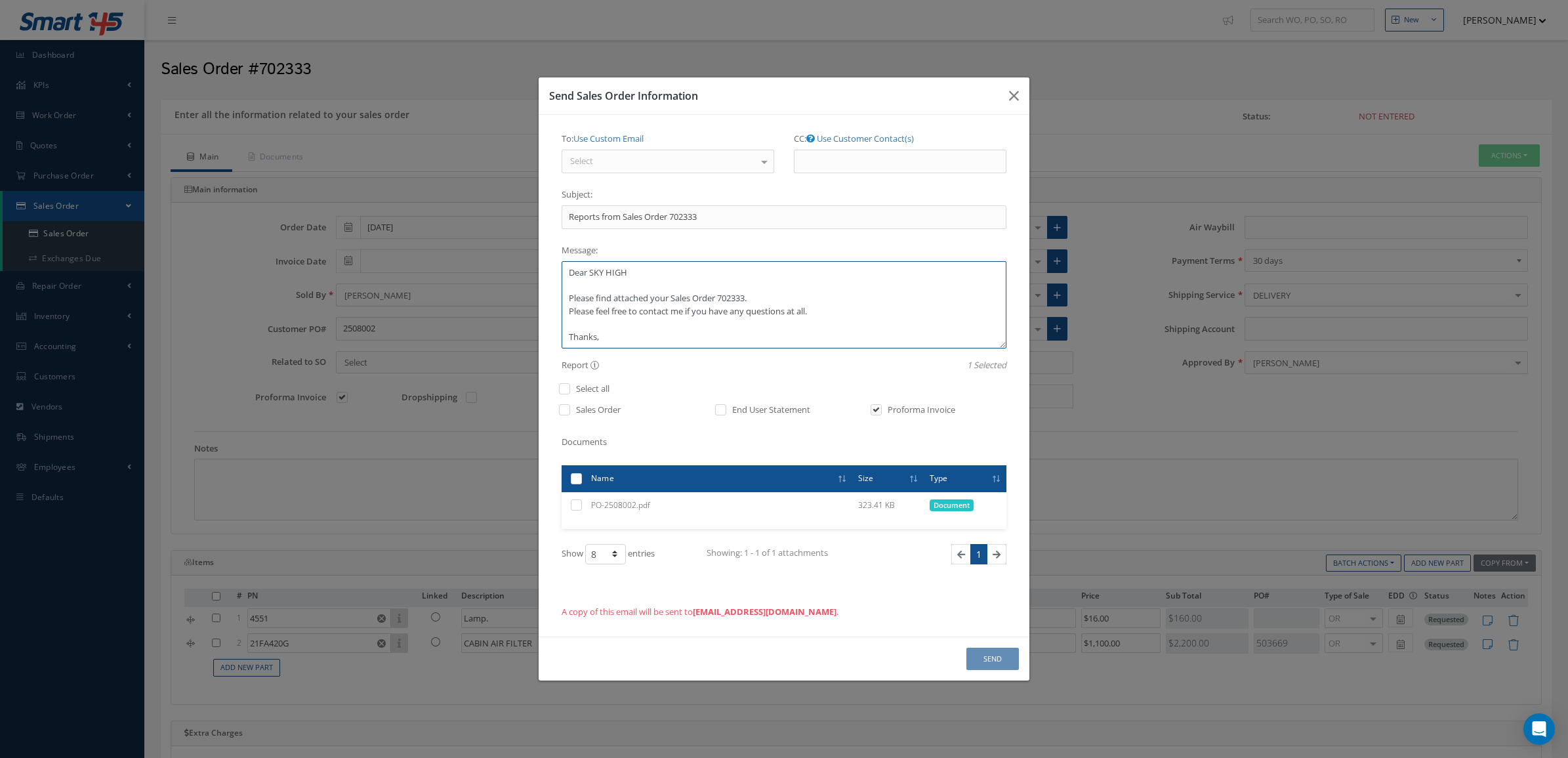
click at [647, 344] on textarea "Dear SKY HIGH Please find attached your Sales Order 702333. Please feel free to…" at bounding box center [784, 305] width 445 height 87
click at [673, 286] on textarea "Dear SKY HIGH Please find attached your Sales Order 702333. Please feel free to…" at bounding box center [784, 305] width 445 height 87
type textarea "Dear SKY HIGH Please find attached your PROFORMA INVOICE for your Sales Order 7…"
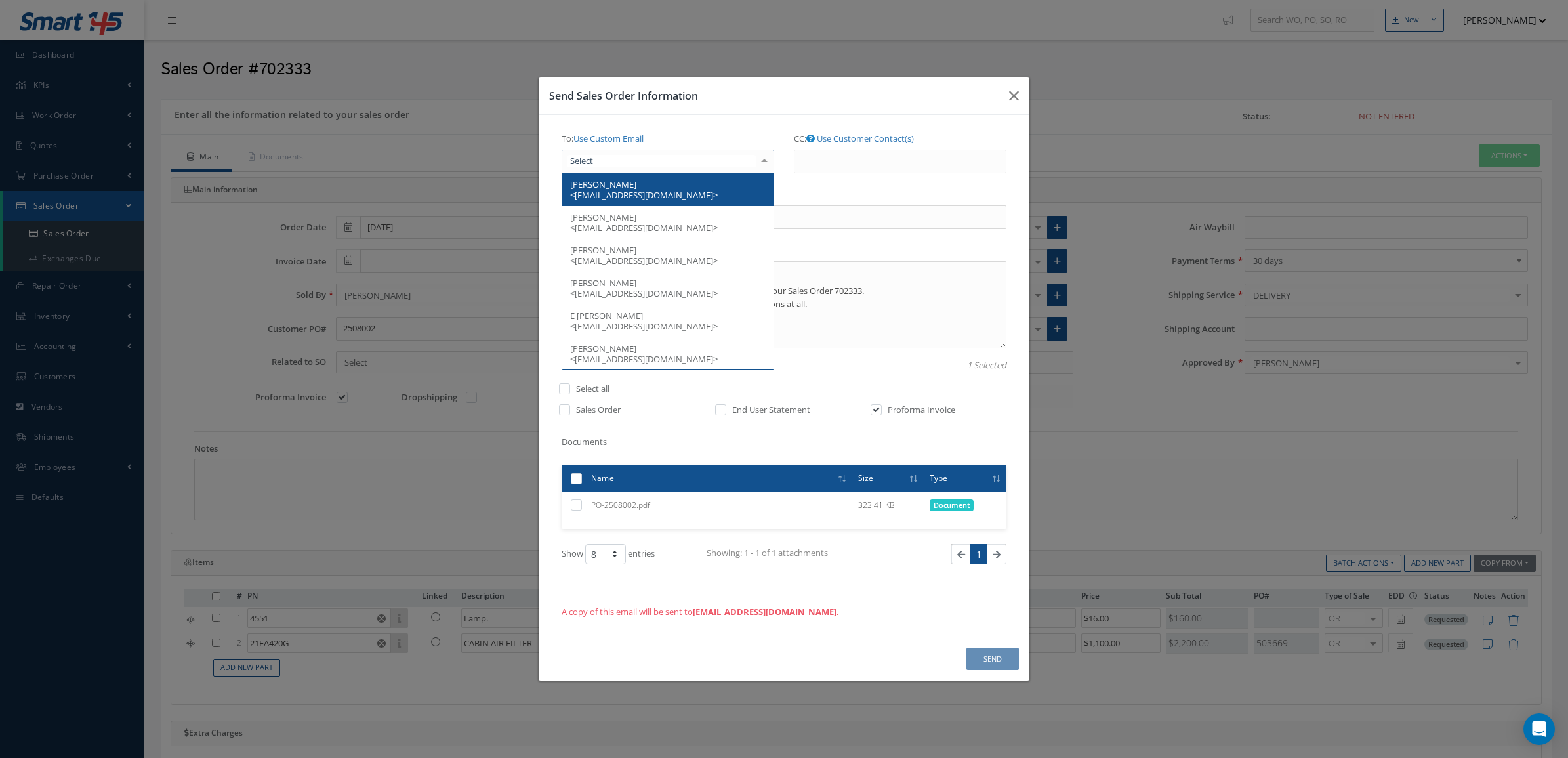
click at [646, 162] on div at bounding box center [667, 161] width 212 height 24
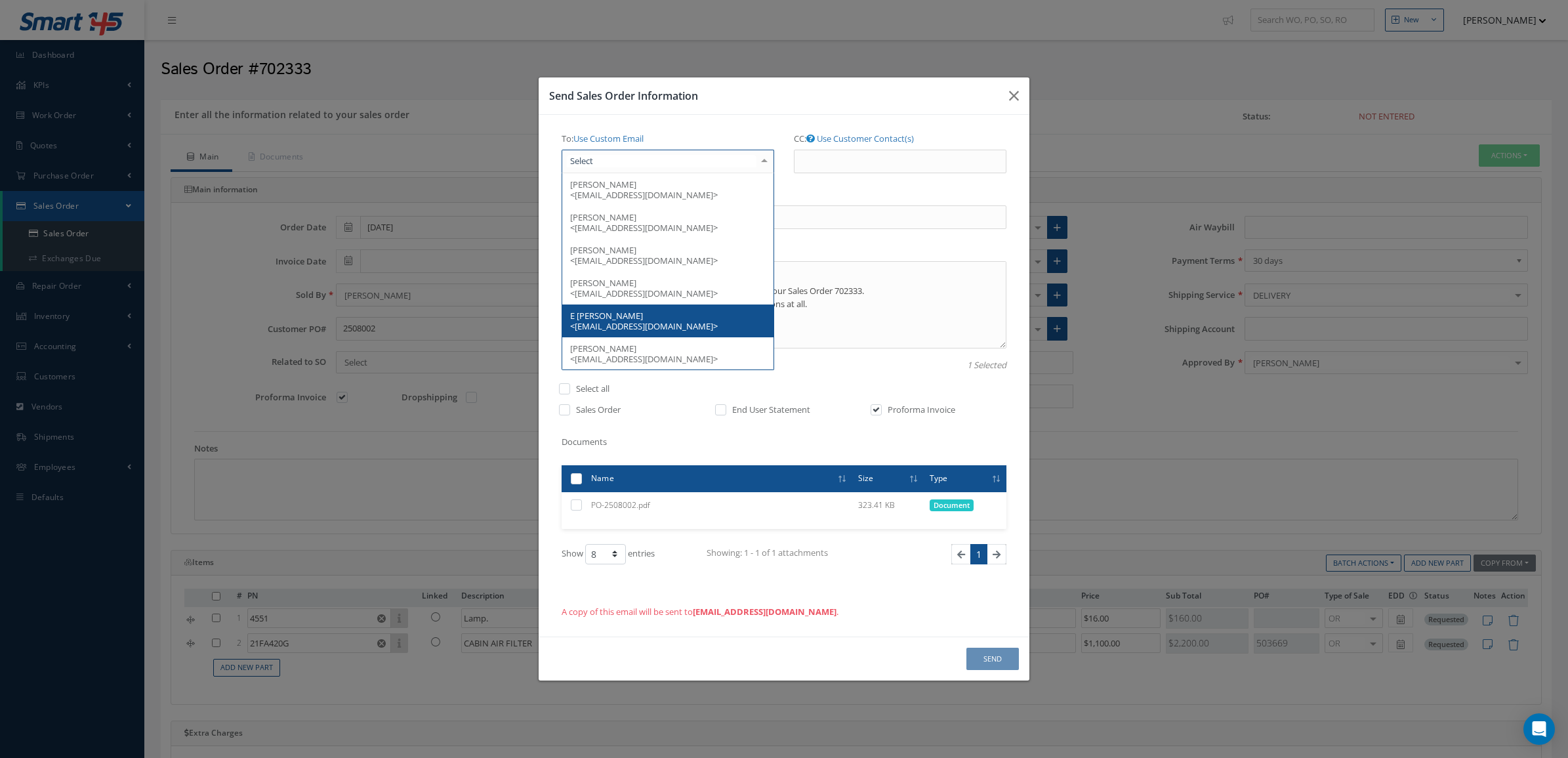
scroll to position [132, 0]
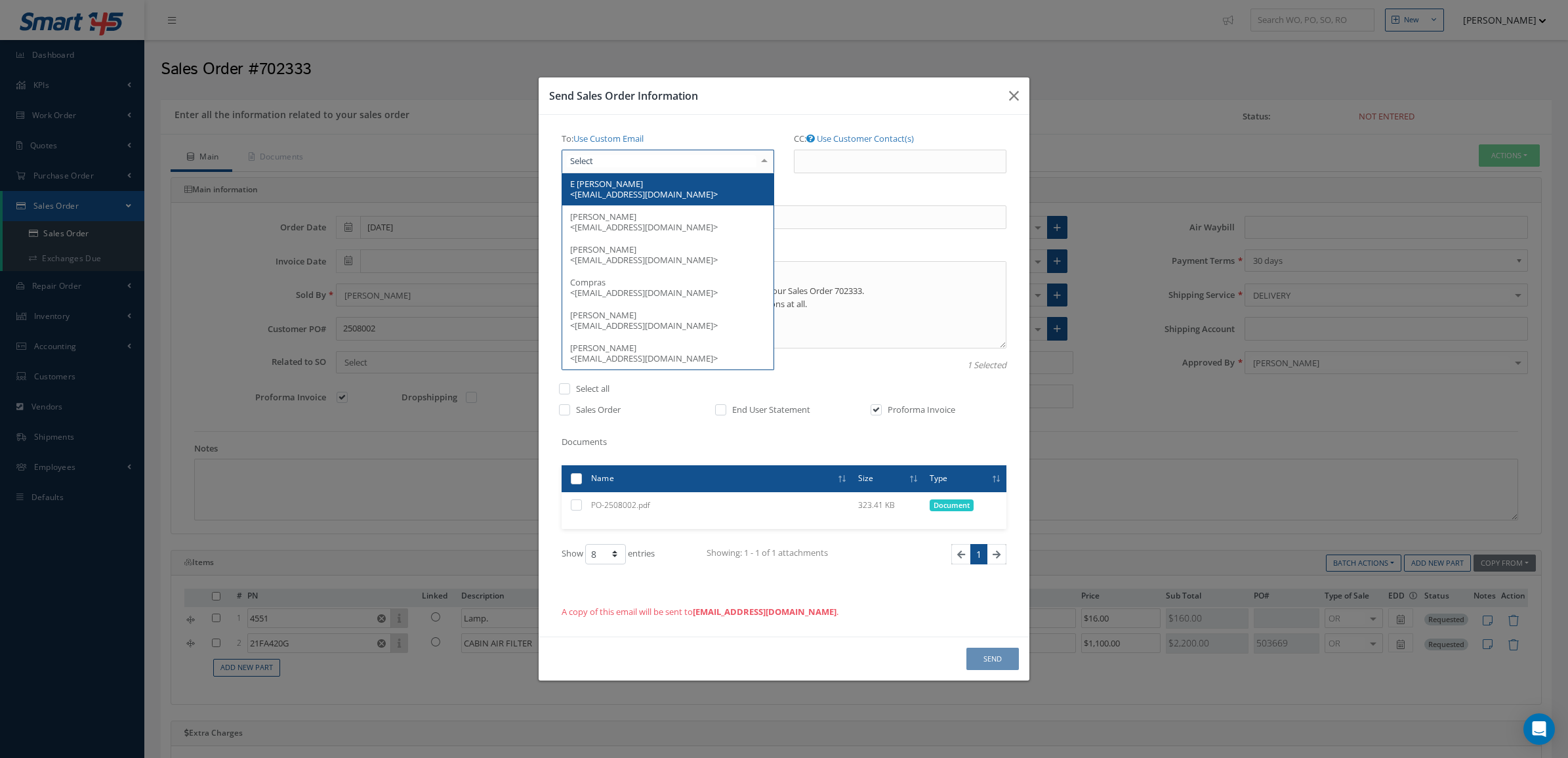
click at [635, 195] on span "E Hidalgo <ehidalgo@skyhighdominicana.com>" at bounding box center [644, 189] width 148 height 22
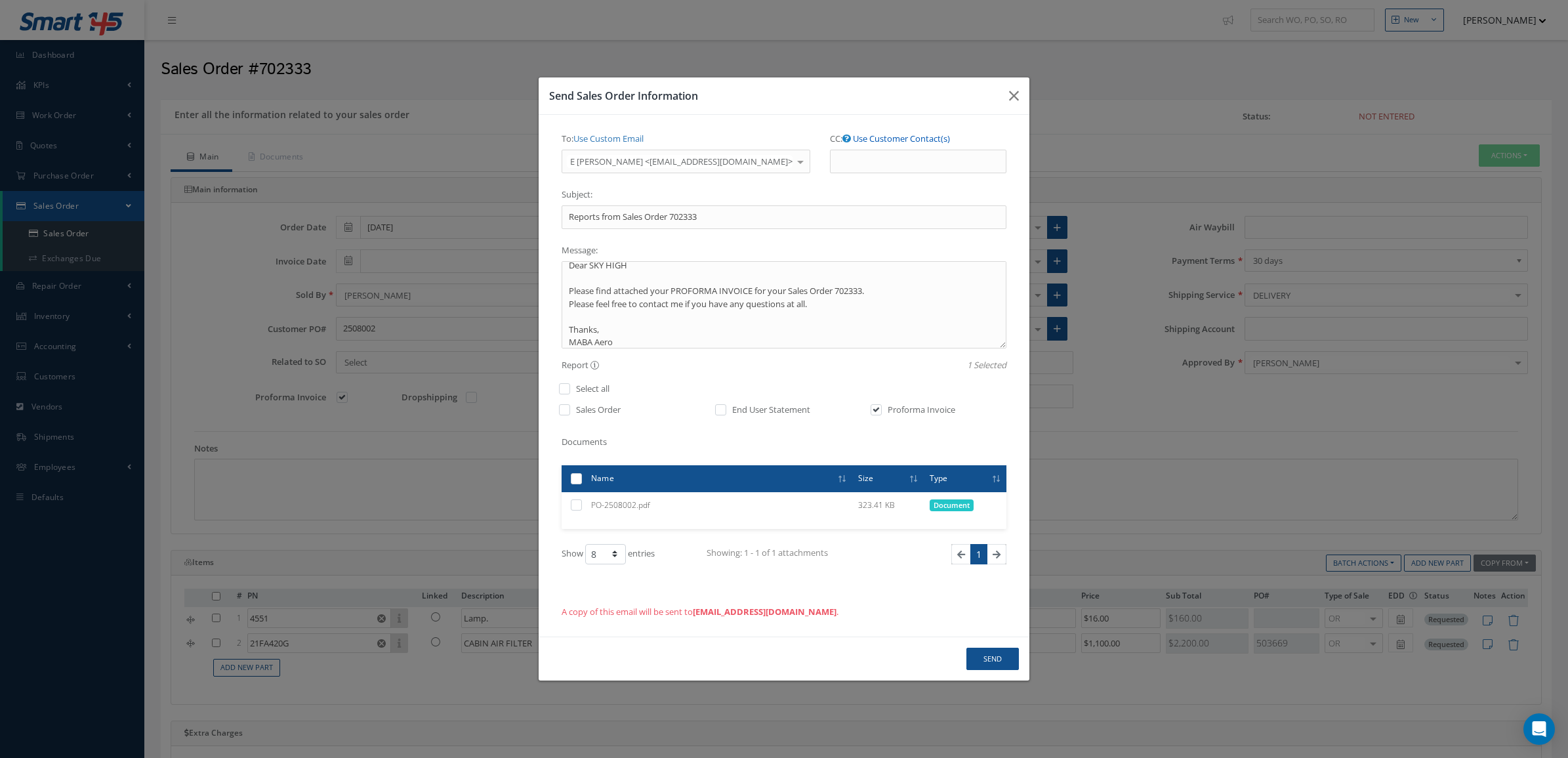
click at [856, 133] on link "Use Customer Contact(s)" at bounding box center [901, 138] width 97 height 12
click at [860, 164] on ul at bounding box center [918, 161] width 177 height 23
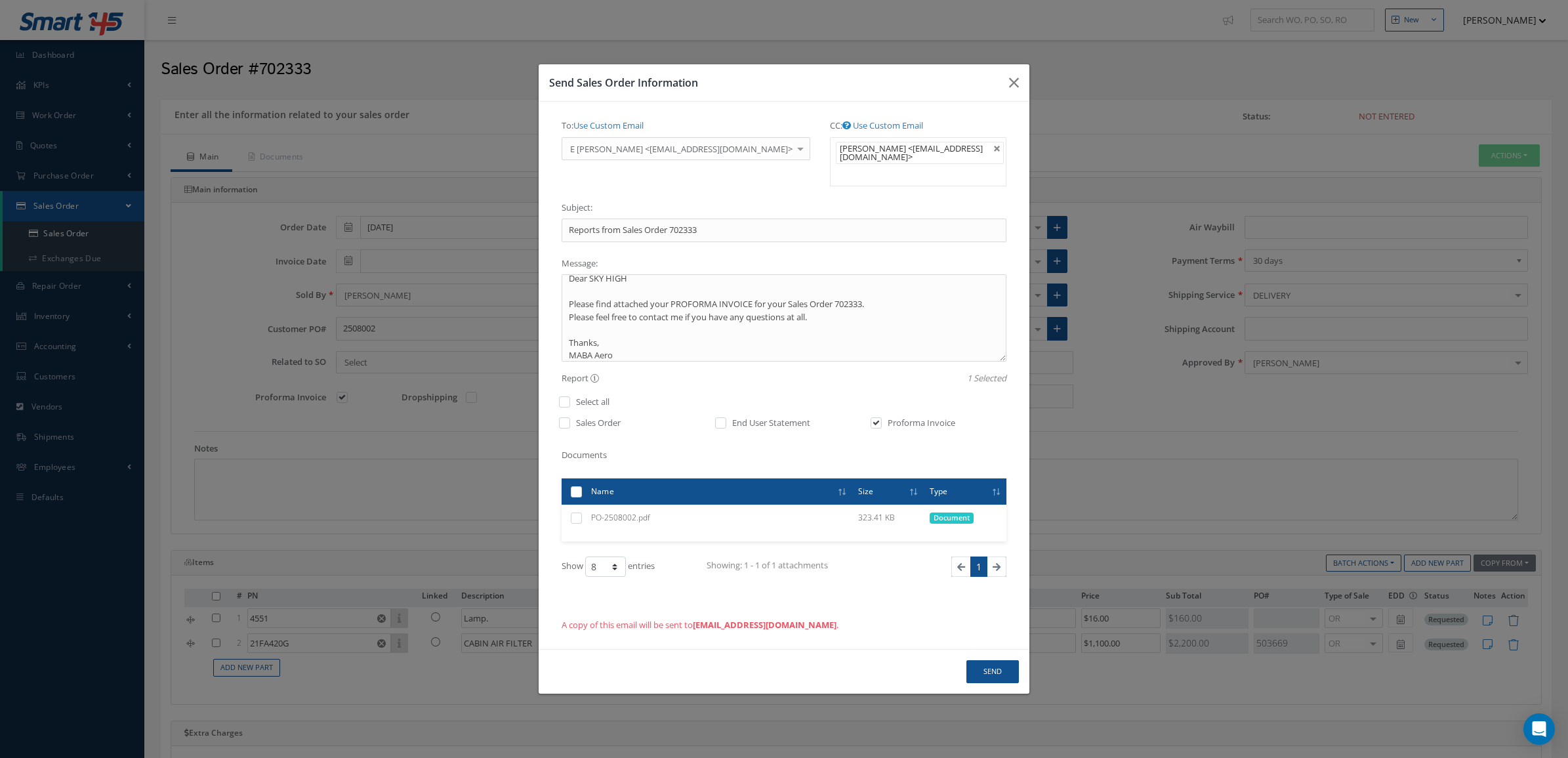
click at [893, 174] on ul "Manuel Garcia <mgarcia@skyhighdominicana.com>" at bounding box center [918, 161] width 177 height 49
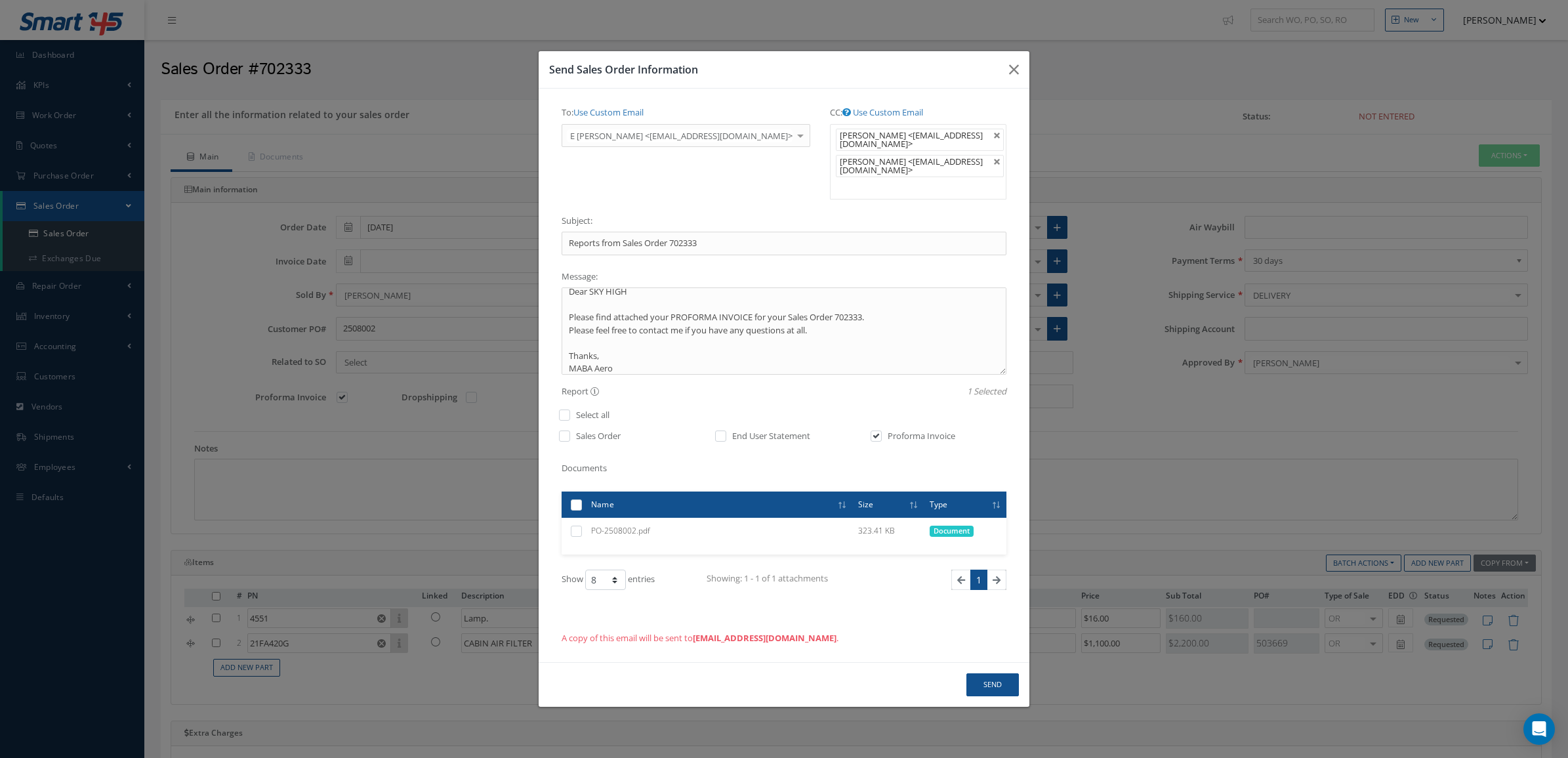
scroll to position [0, 0]
click at [884, 187] on ul "Manuel Garcia <mgarcia@skyhighdominicana.com> Alfredo Castilla <acastilla@skyhi…" at bounding box center [918, 161] width 177 height 76
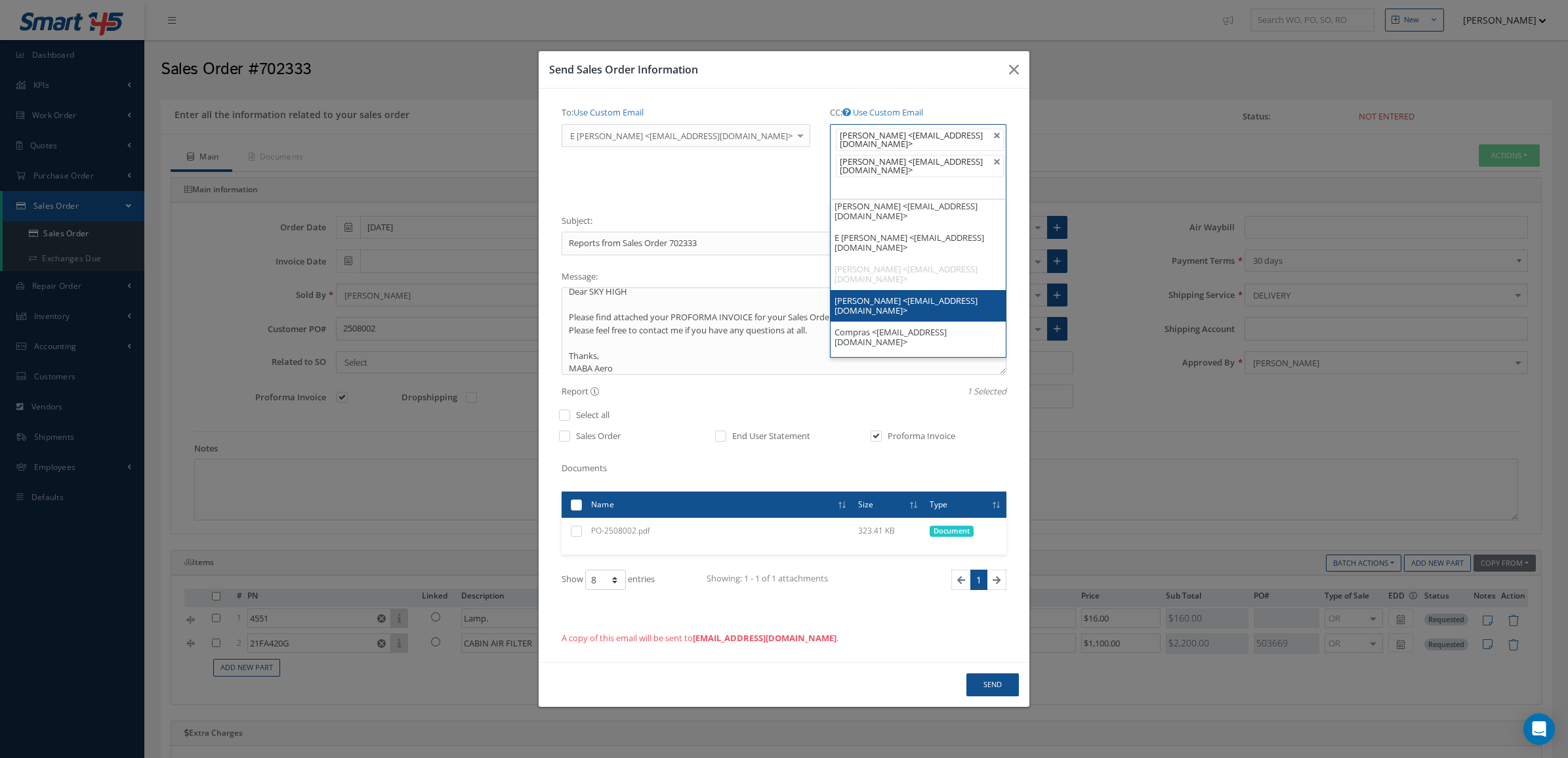
drag, startPoint x: 893, startPoint y: 286, endPoint x: 889, endPoint y: 273, distance: 13.6
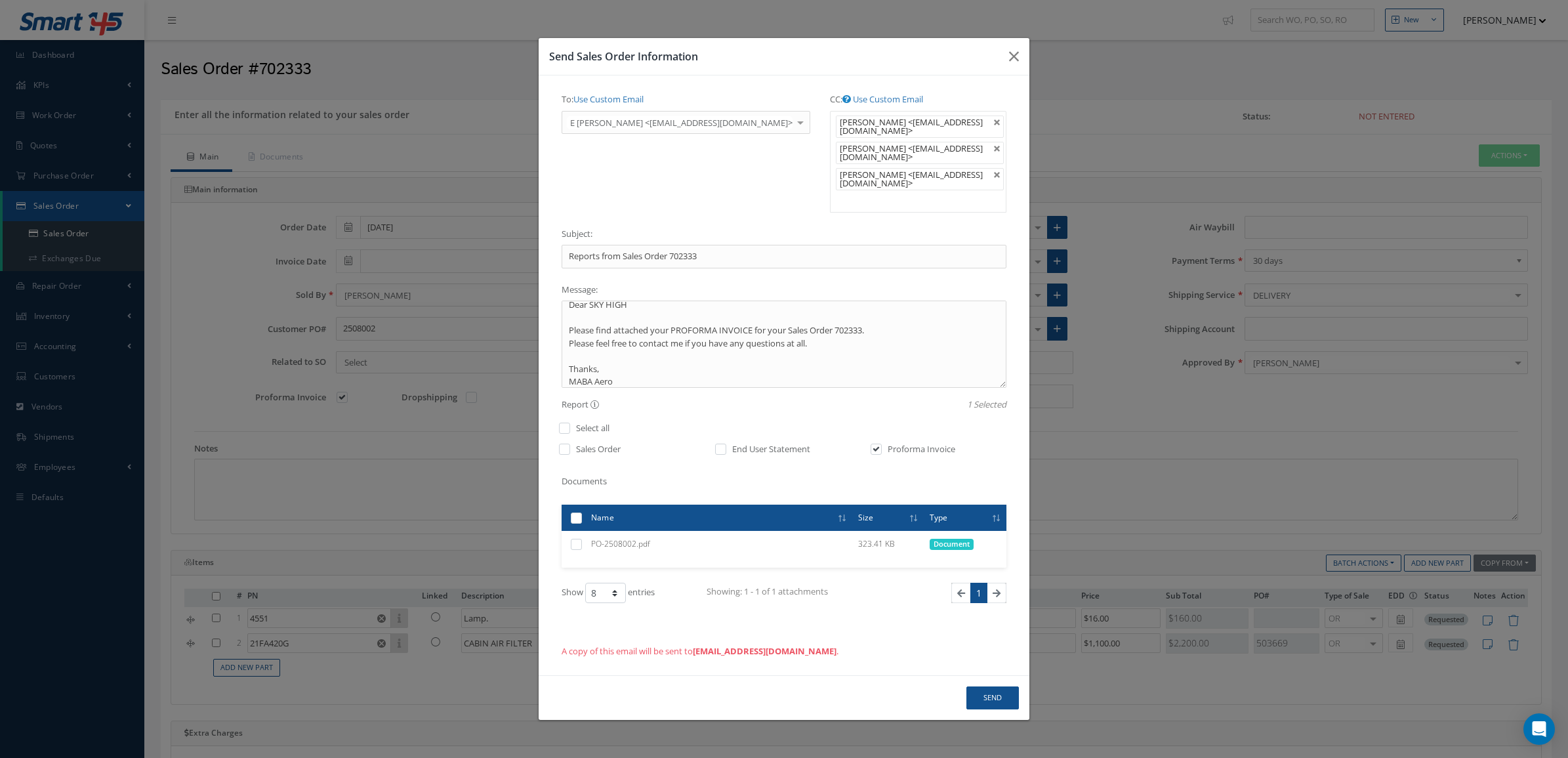
scroll to position [0, 0]
click at [862, 192] on ul "Manuel Garcia <mgarcia@skyhighdominicana.com> Alfredo Castilla <acastilla@skyhi…" at bounding box center [918, 161] width 177 height 102
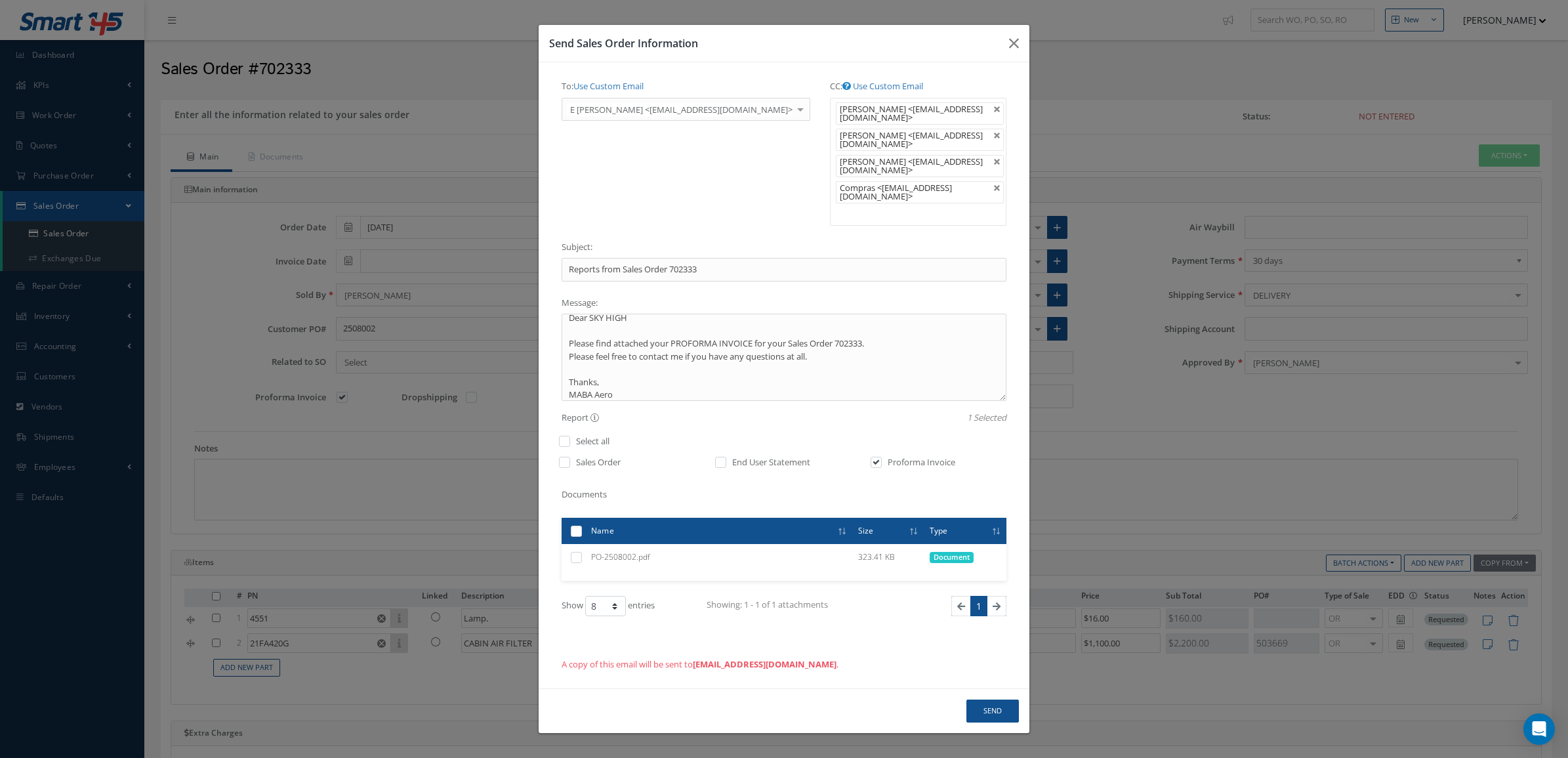
click at [850, 208] on ul "Manuel Garcia <mgarcia@skyhighdominicana.com> Alfredo Castilla <acastilla@skyhi…" at bounding box center [918, 161] width 177 height 128
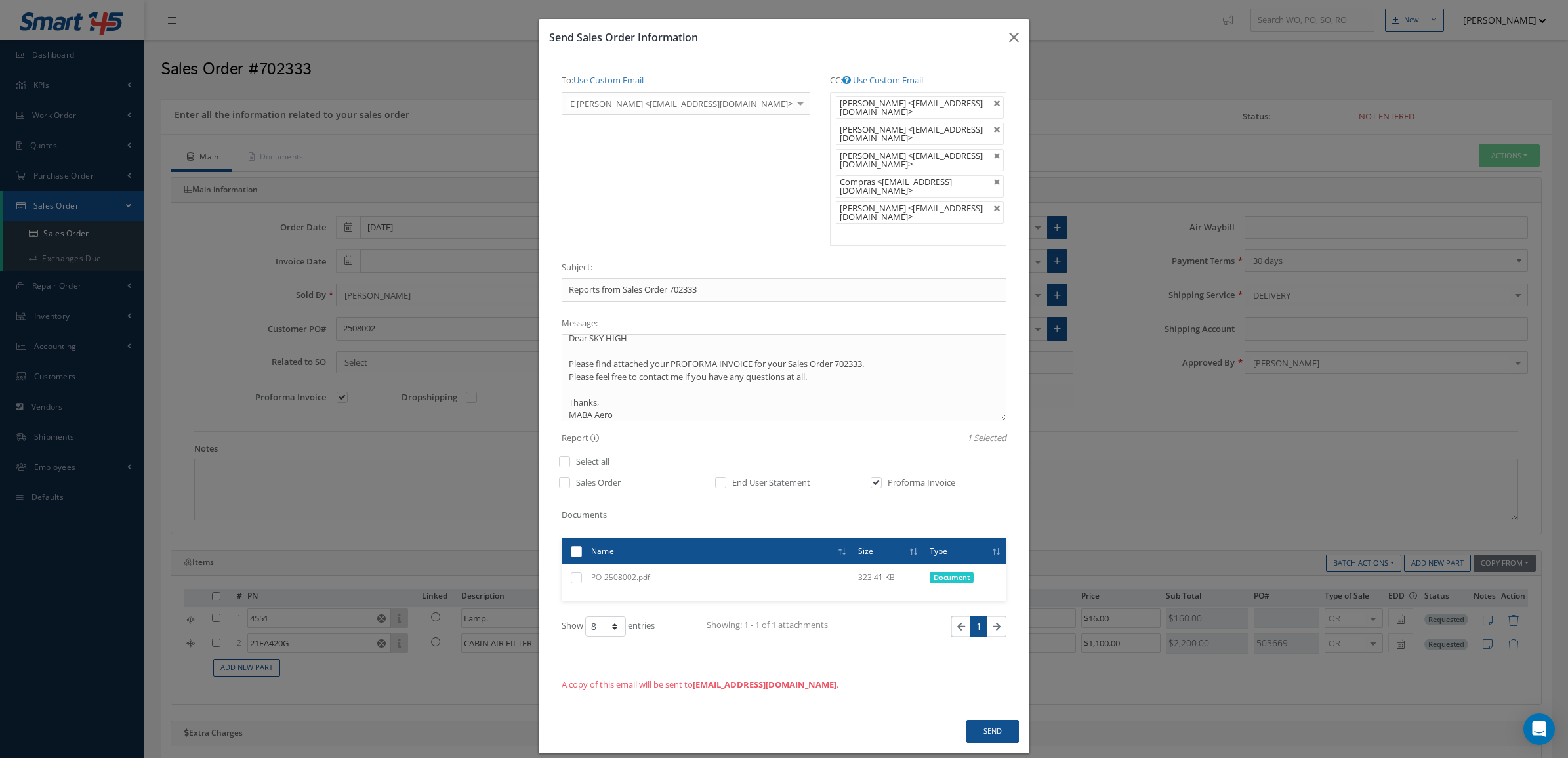
click at [877, 221] on ul "Manuel Garcia <mgarcia@skyhighdominicana.com> Alfredo Castilla <acastilla@skyhi…" at bounding box center [918, 169] width 177 height 154
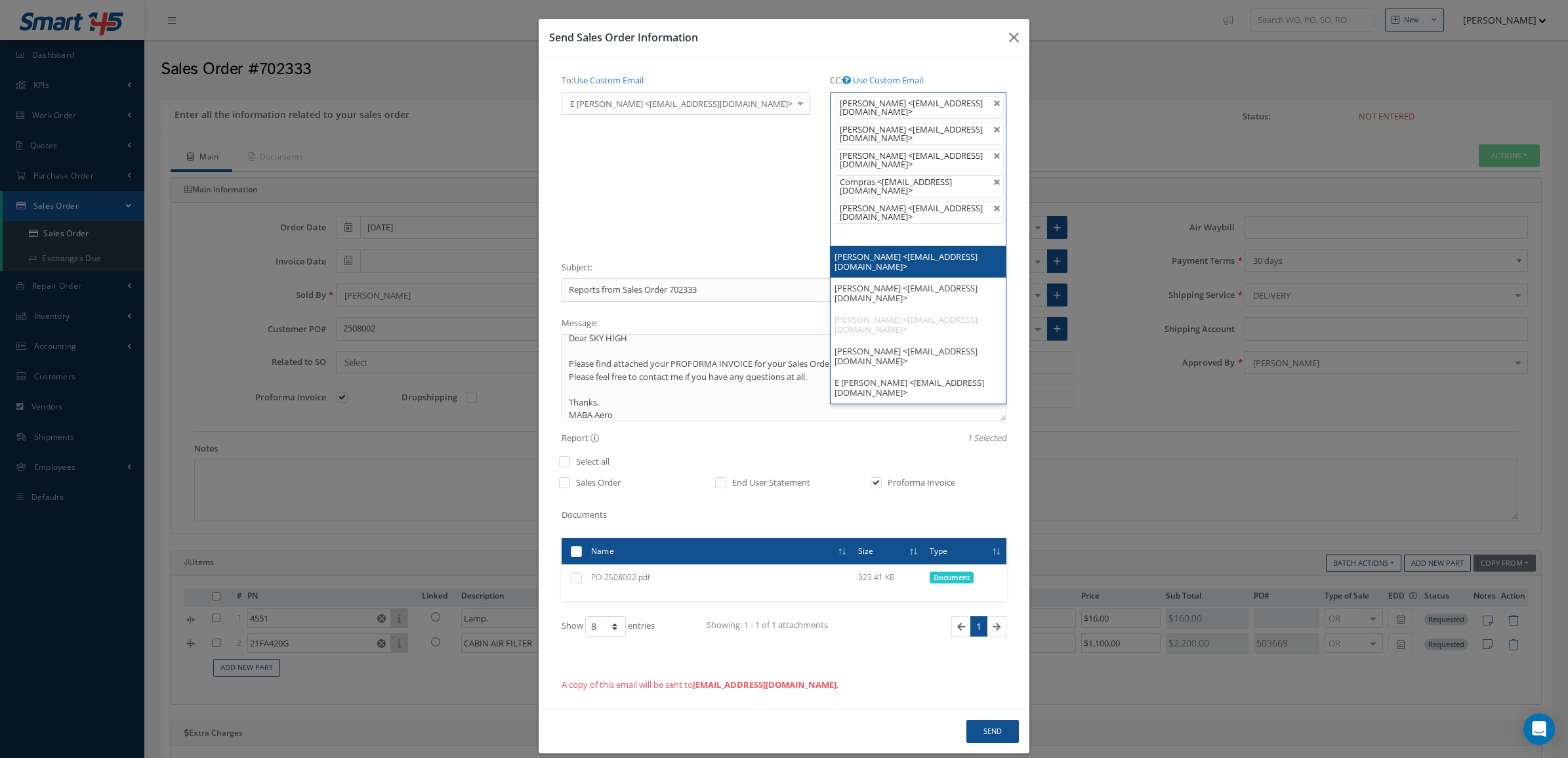
click at [723, 202] on div "To: Use Custom Email E Hidalgo <ehidalgo@skyhighdominicana.com> J Hernandez <jc…" at bounding box center [686, 162] width 268 height 187
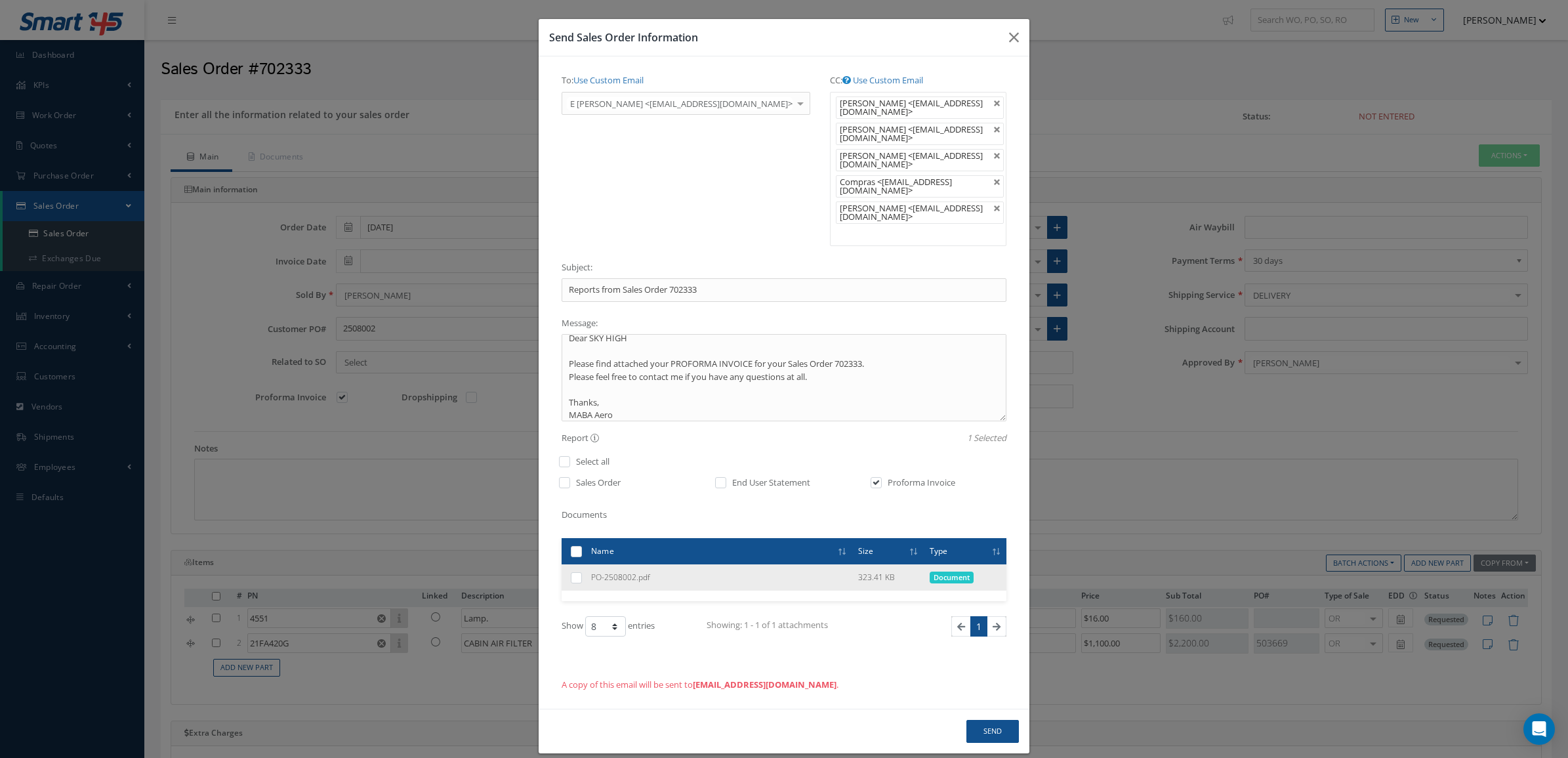
click at [582, 571] on label at bounding box center [582, 577] width 0 height 11
click at [573, 574] on input "checkbox" at bounding box center [577, 578] width 9 height 9
checkbox input "true"
click at [972, 720] on button "Send" at bounding box center [993, 731] width 53 height 23
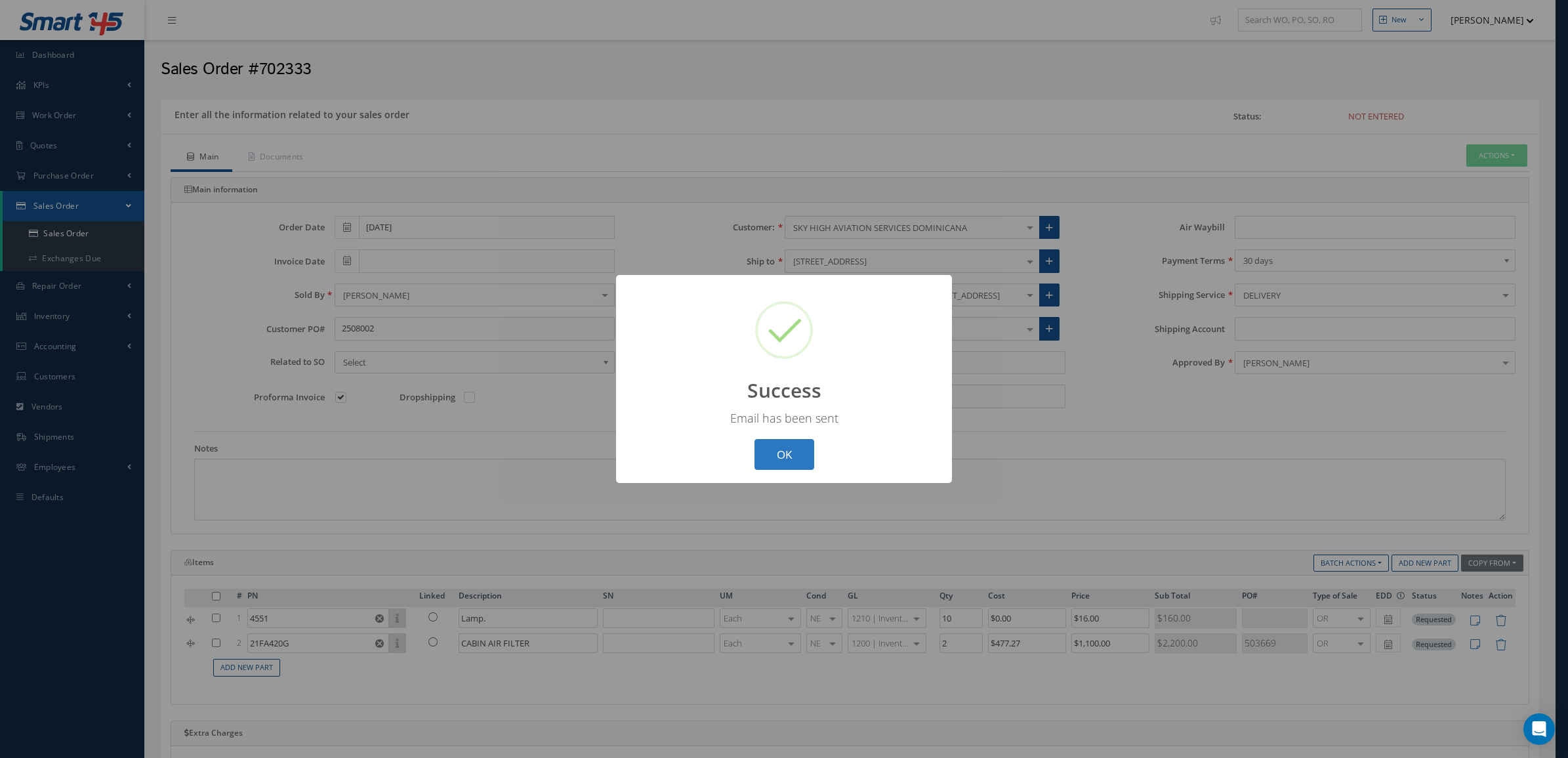
click at [779, 456] on button "OK" at bounding box center [784, 454] width 60 height 31
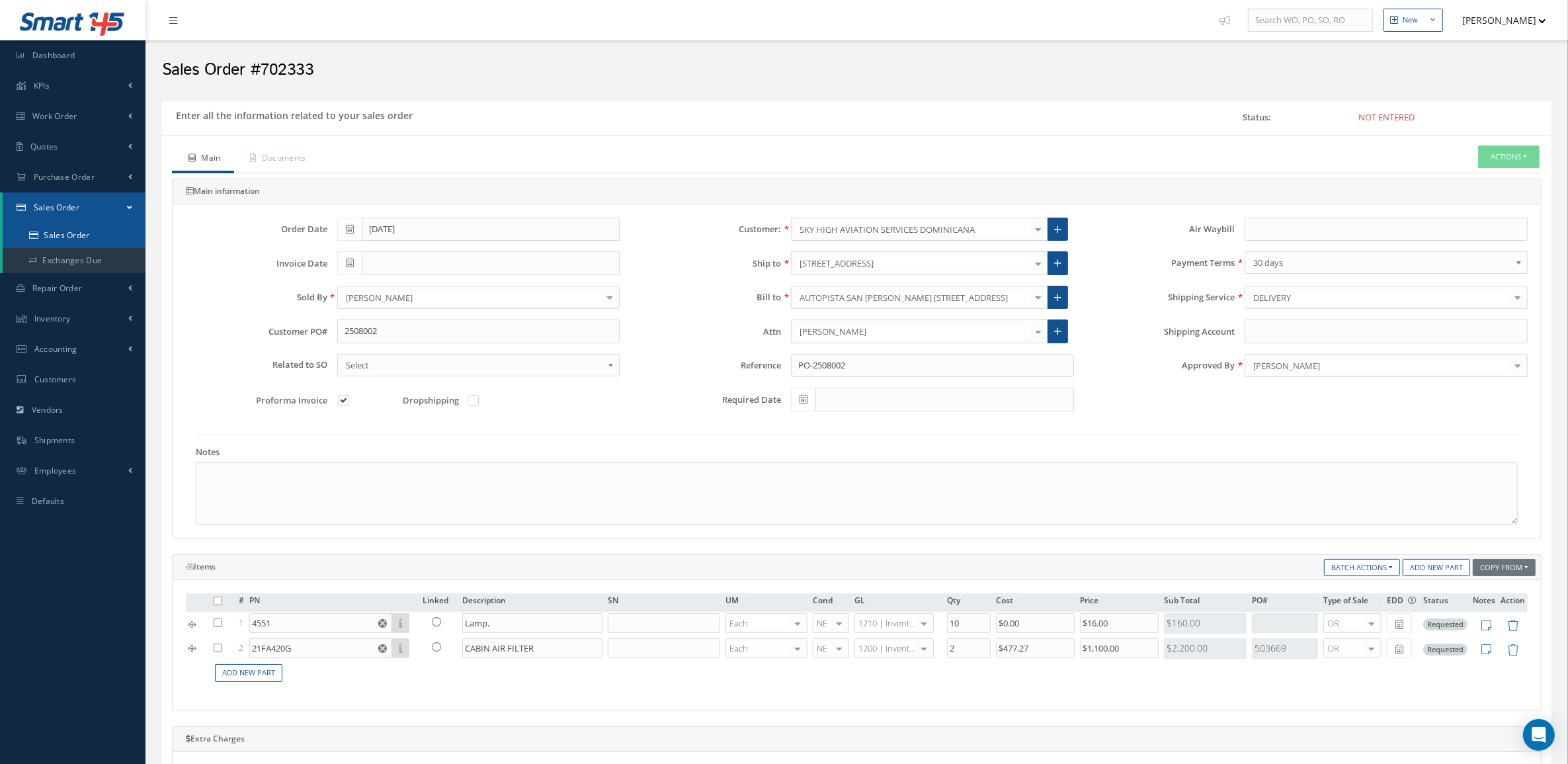
click at [81, 236] on link "Sales Order" at bounding box center [74, 235] width 143 height 25
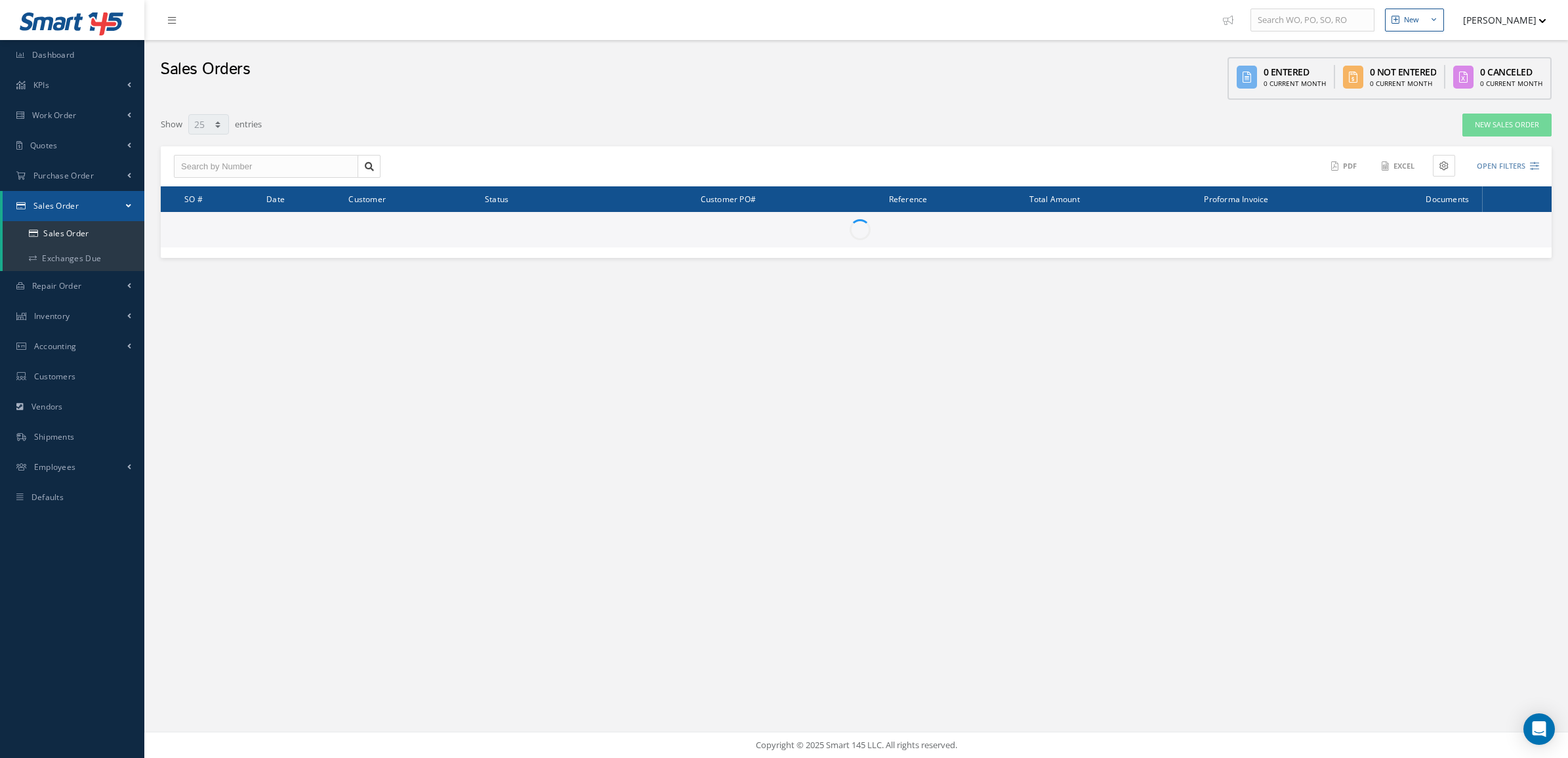
select select "25"
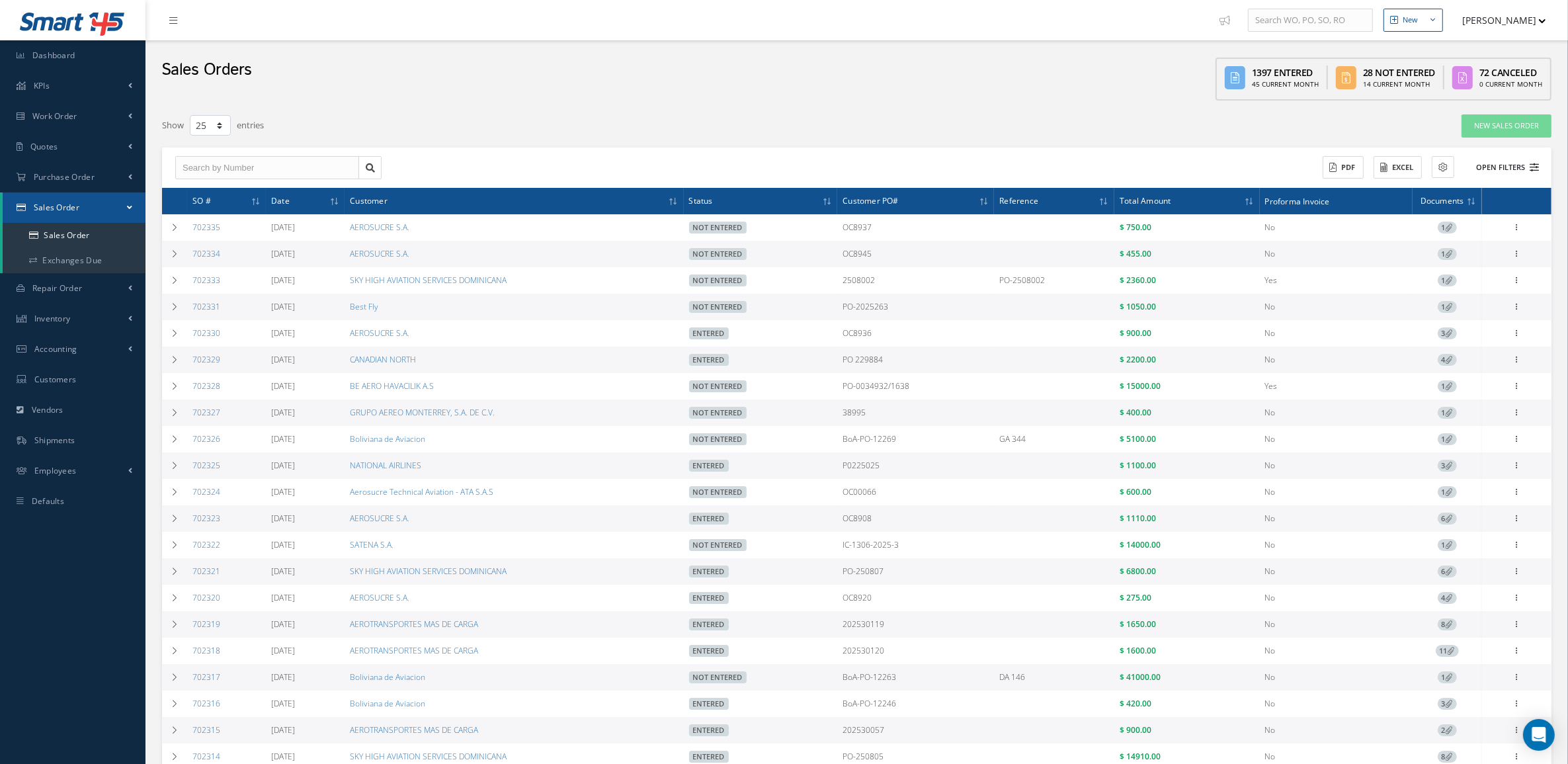
click at [1513, 166] on button "Open Filters" at bounding box center [1501, 167] width 75 height 22
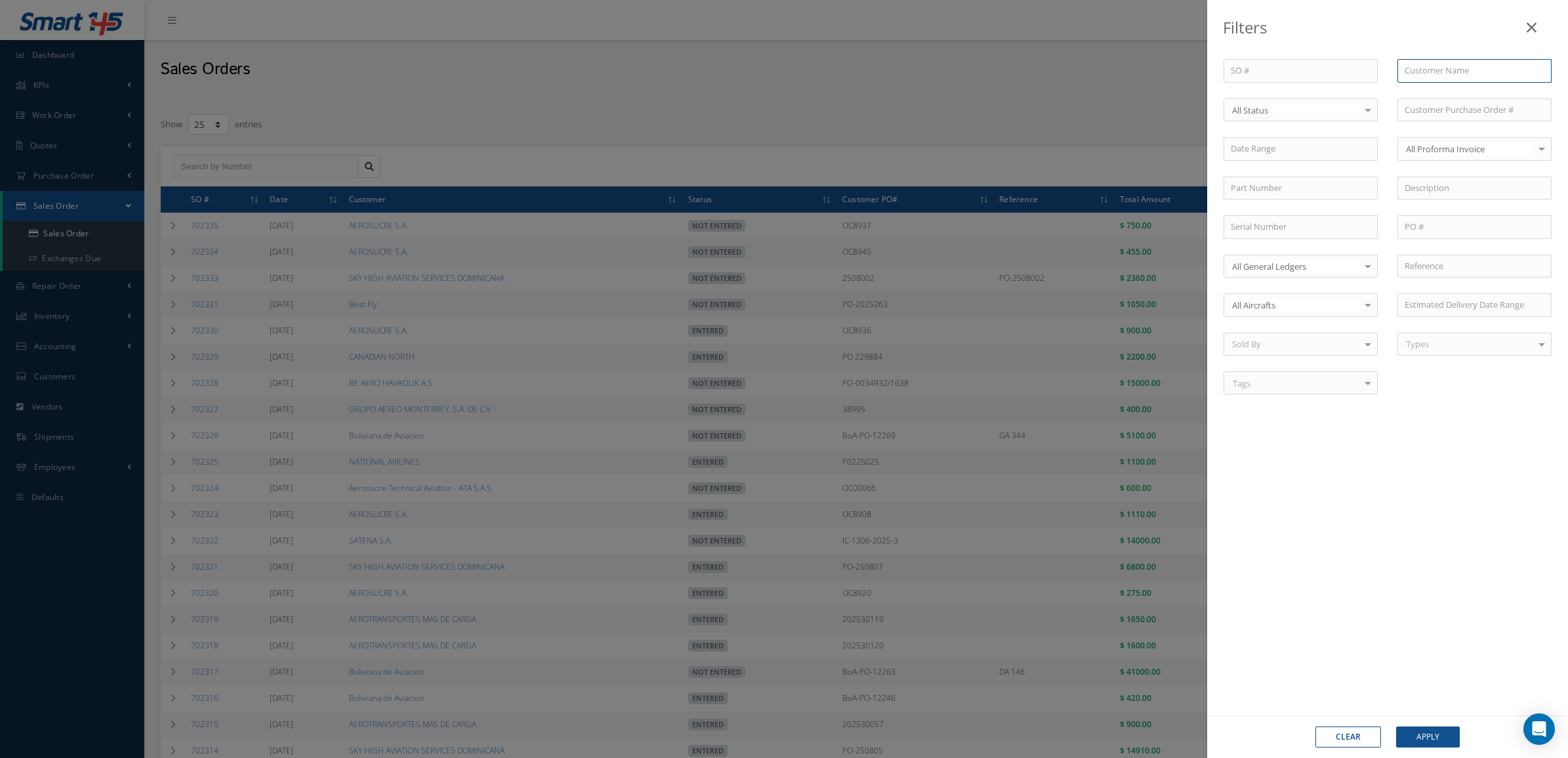
click at [1427, 67] on input "text" at bounding box center [1475, 71] width 154 height 24
click at [1434, 96] on span "GLOBAL CROSSING AIRLINES, INC" at bounding box center [1462, 100] width 115 height 25
type input "GLOBAL CROSSING AIRLINES, INC"
click at [1422, 736] on button "Apply" at bounding box center [1428, 737] width 64 height 21
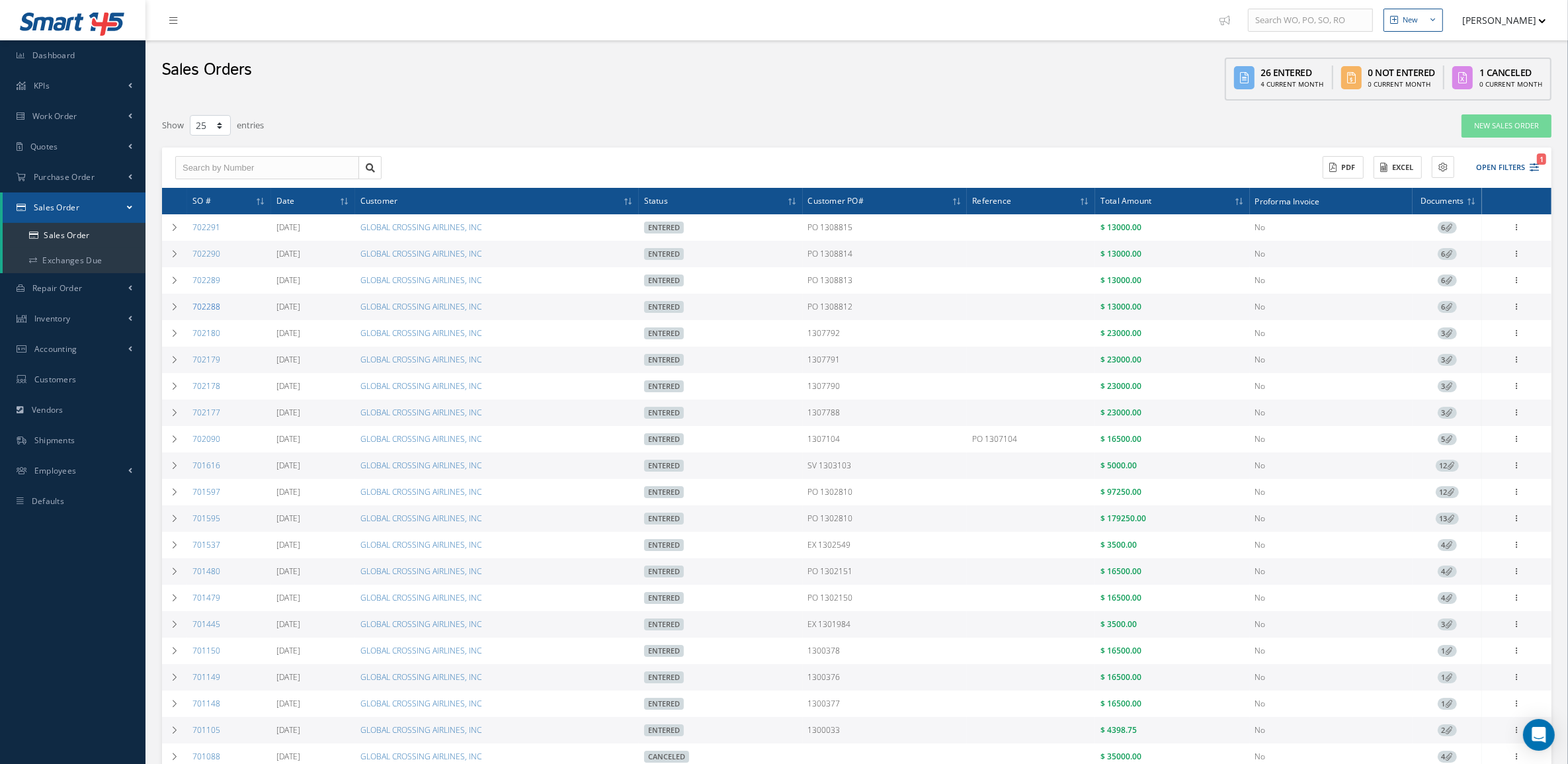
click at [198, 306] on link "702288" at bounding box center [206, 306] width 28 height 11
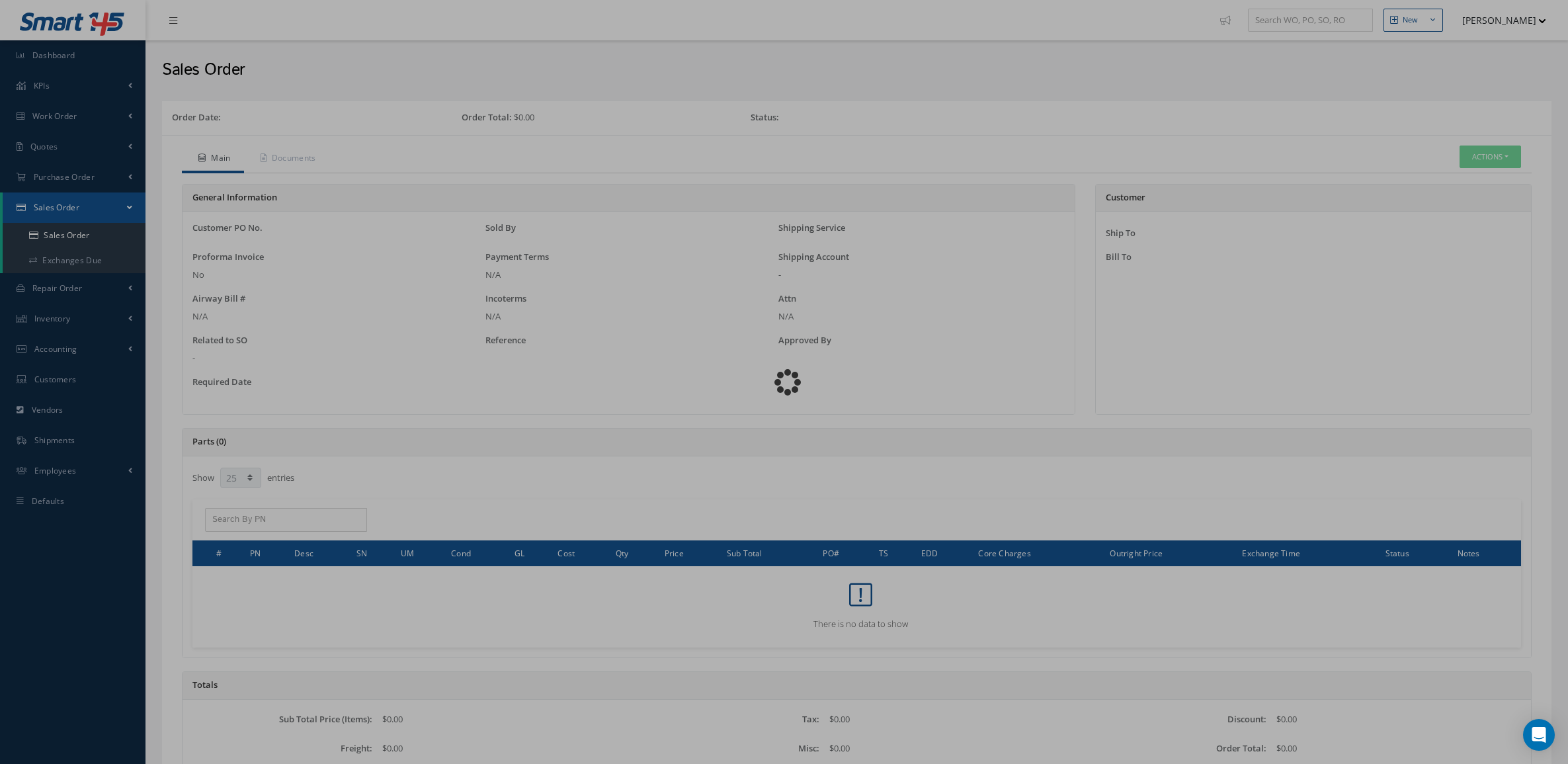
select select "25"
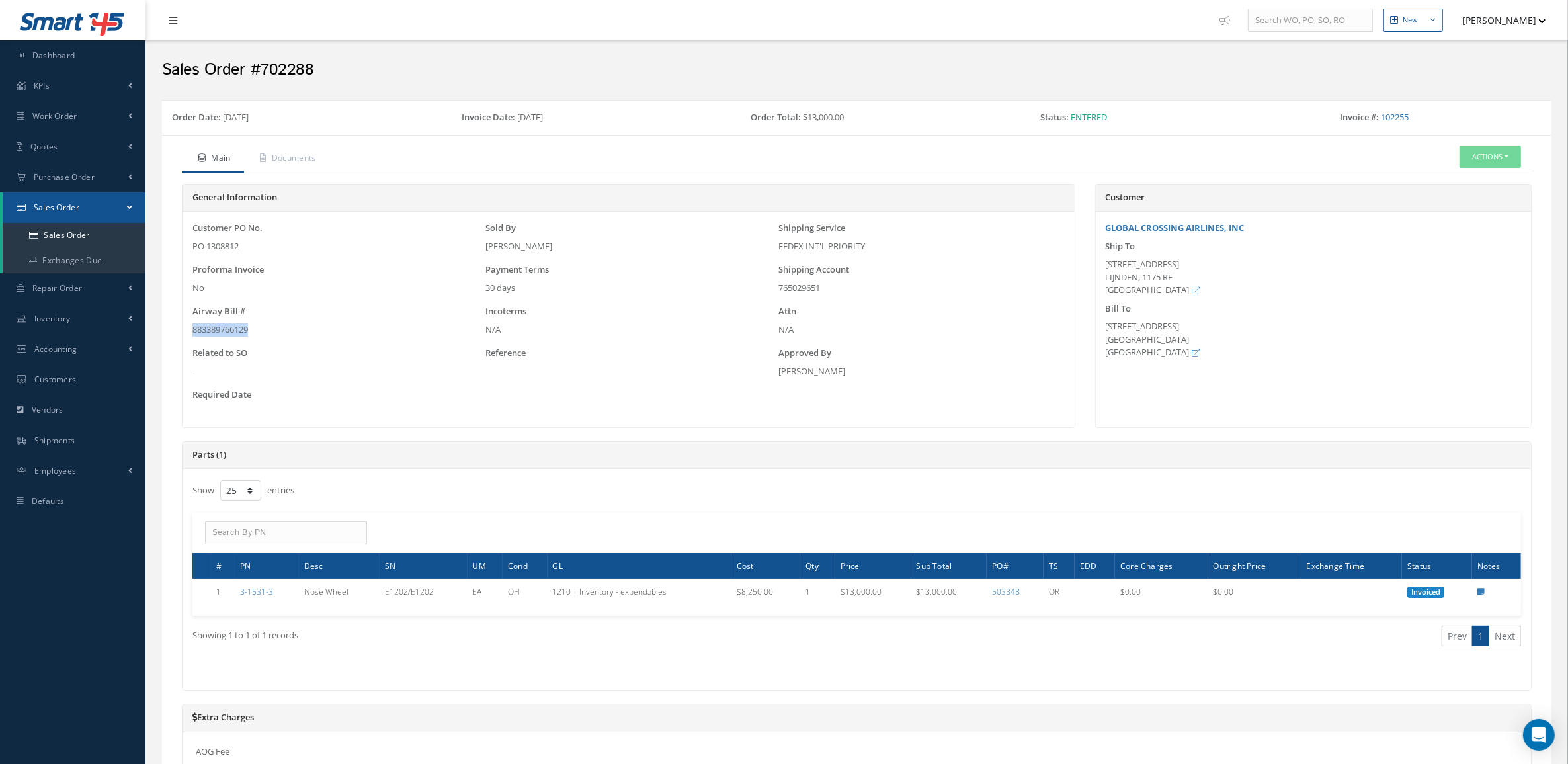
drag, startPoint x: 265, startPoint y: 333, endPoint x: 184, endPoint y: 338, distance: 81.2
click at [184, 338] on div "Customer PO No. PO 1308812 Sold By [PERSON_NAME] Shipping Service FEDEX INT'L P…" at bounding box center [628, 319] width 892 height 216
copy div "883389766129"
